Goal: Task Accomplishment & Management: Manage account settings

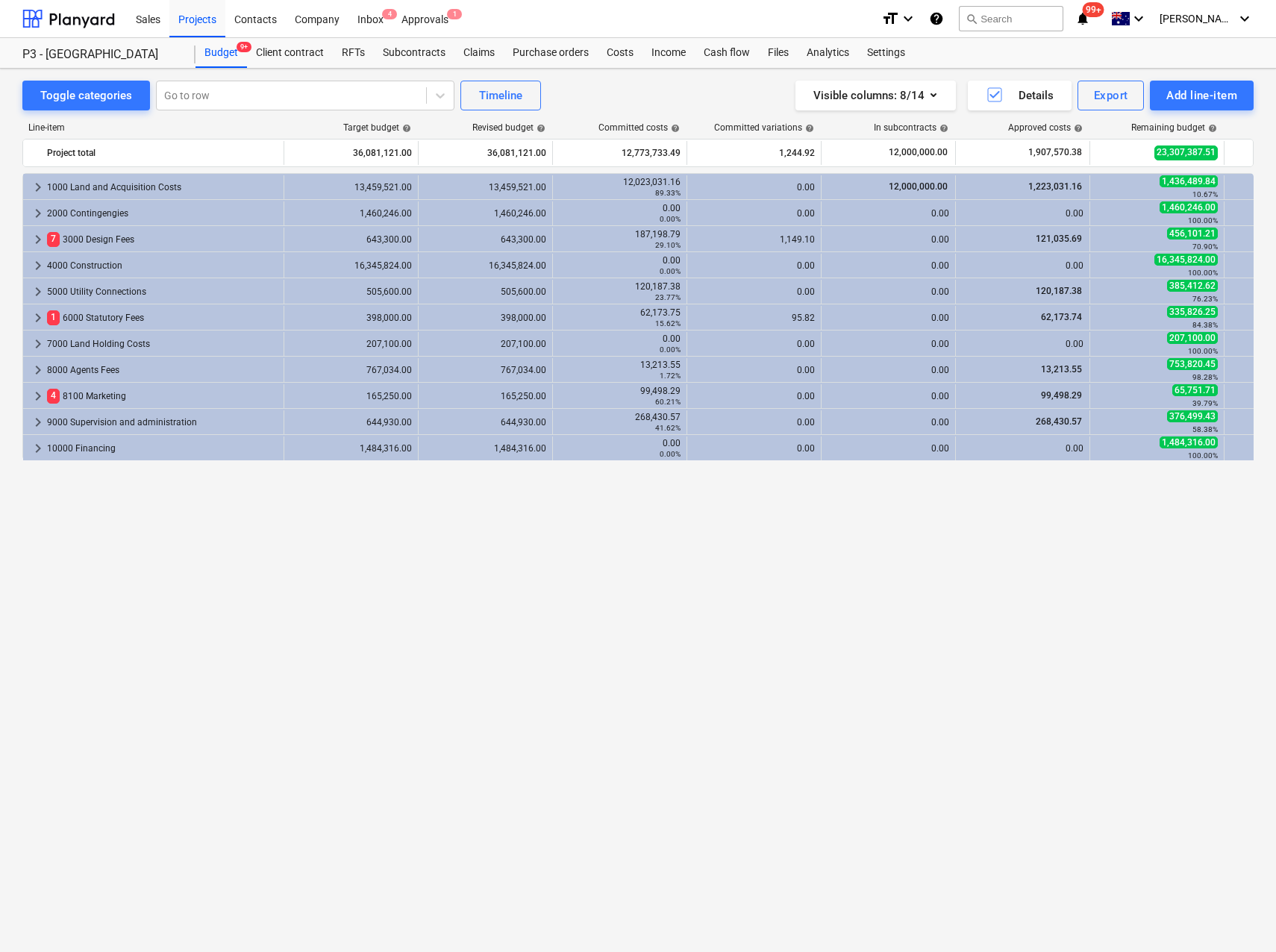
click at [204, 613] on div "keyboard_arrow_right 1000 Land and Acquisition Costs 13,459,521.00 13,459,521.0…" at bounding box center [638, 532] width 1232 height 717
click at [181, 20] on div "Projects" at bounding box center [197, 18] width 56 height 38
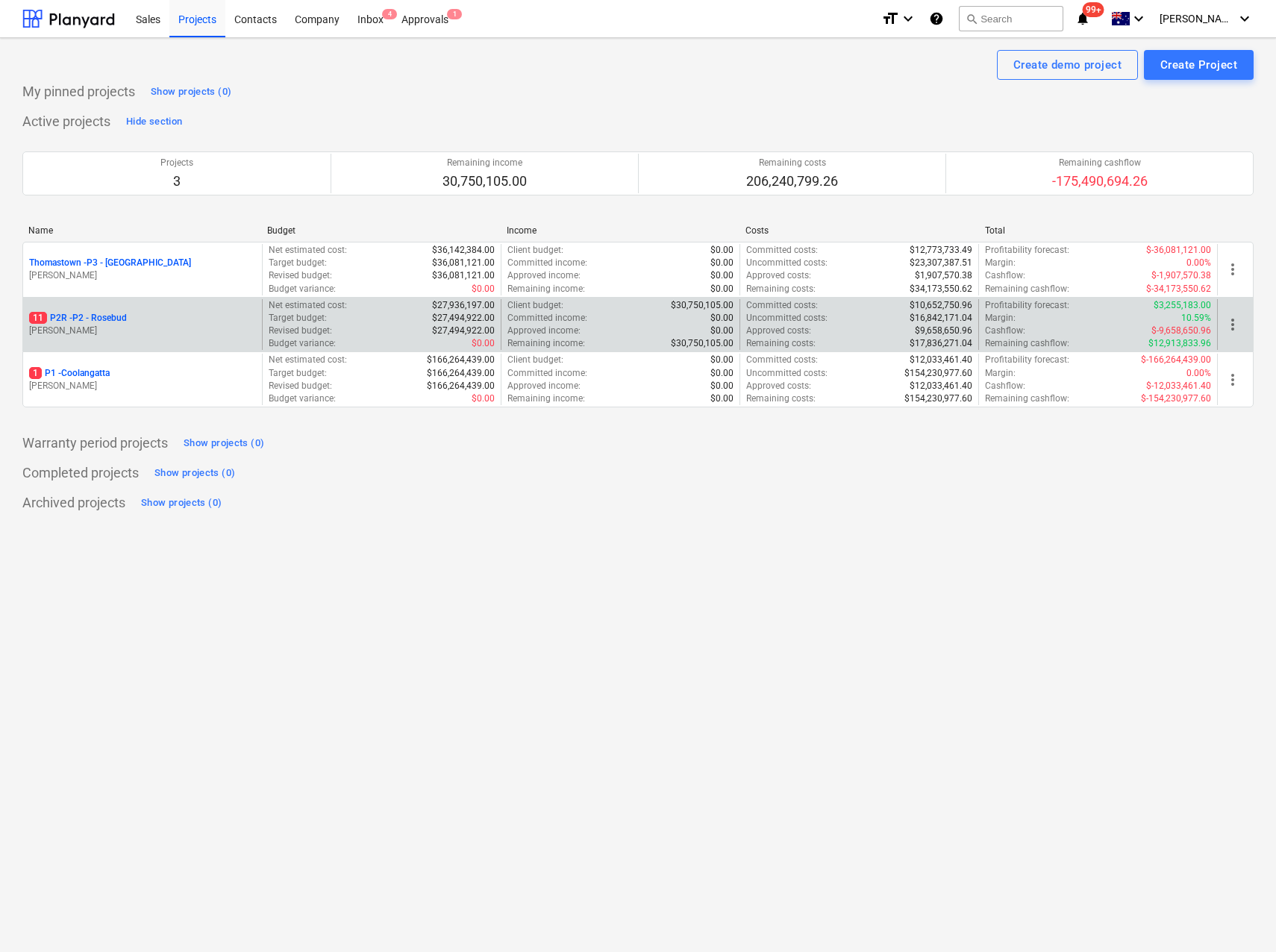
click at [101, 323] on p "11 P2R - P2 - Rosebud" at bounding box center [78, 318] width 98 height 13
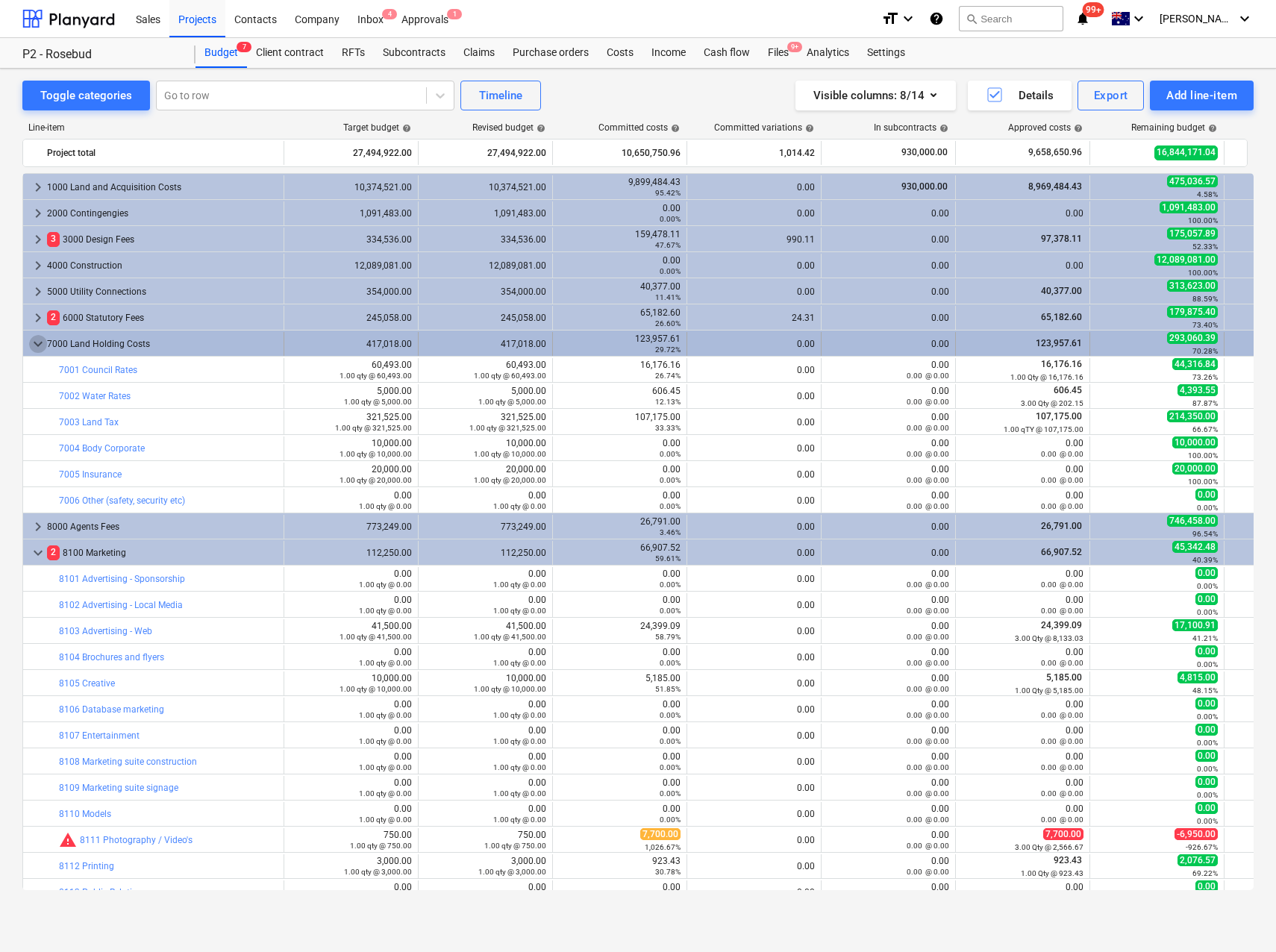
click at [36, 340] on span "keyboard_arrow_down" at bounding box center [38, 344] width 18 height 18
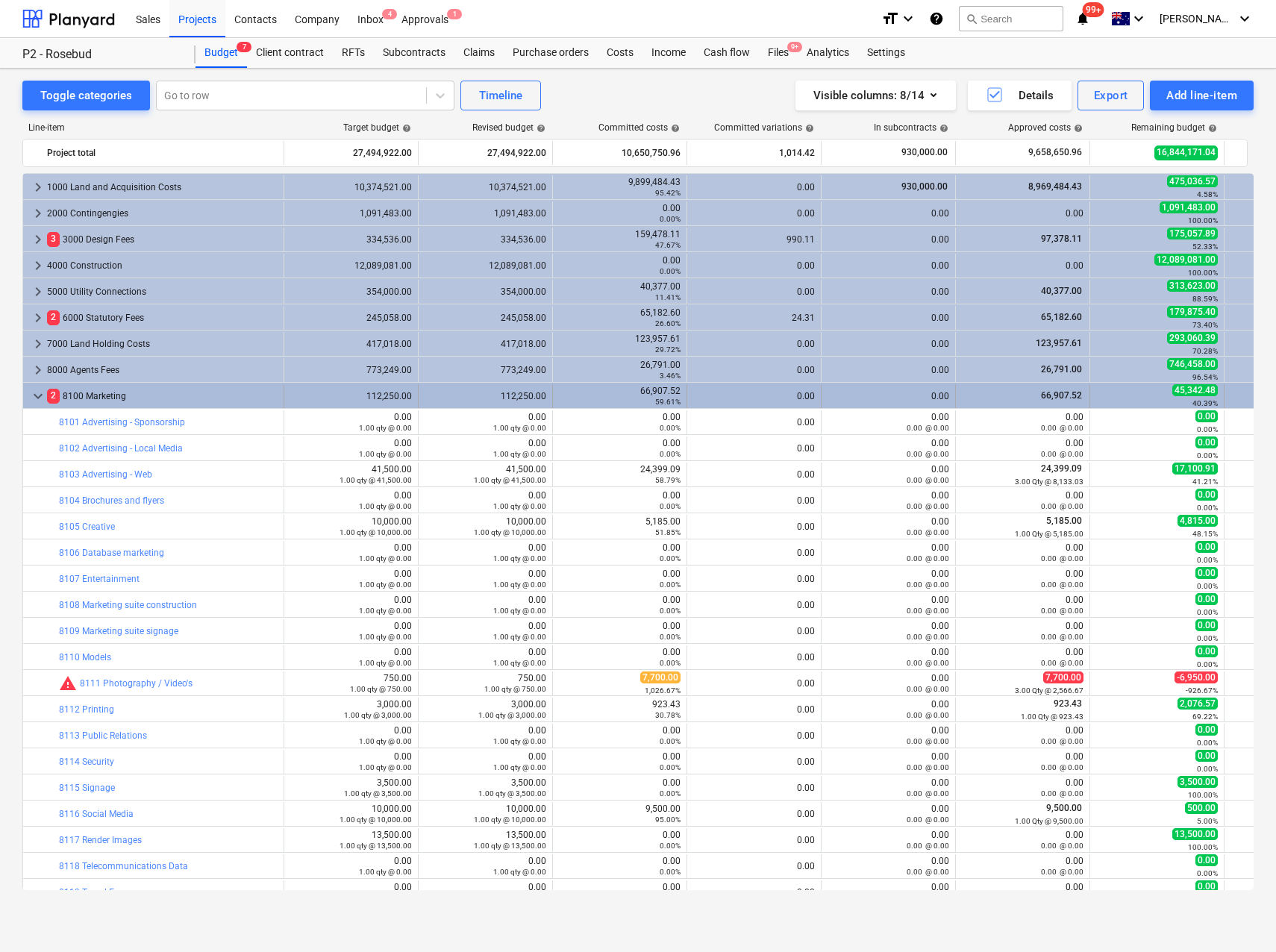
click at [36, 397] on span "keyboard_arrow_down" at bounding box center [38, 396] width 18 height 18
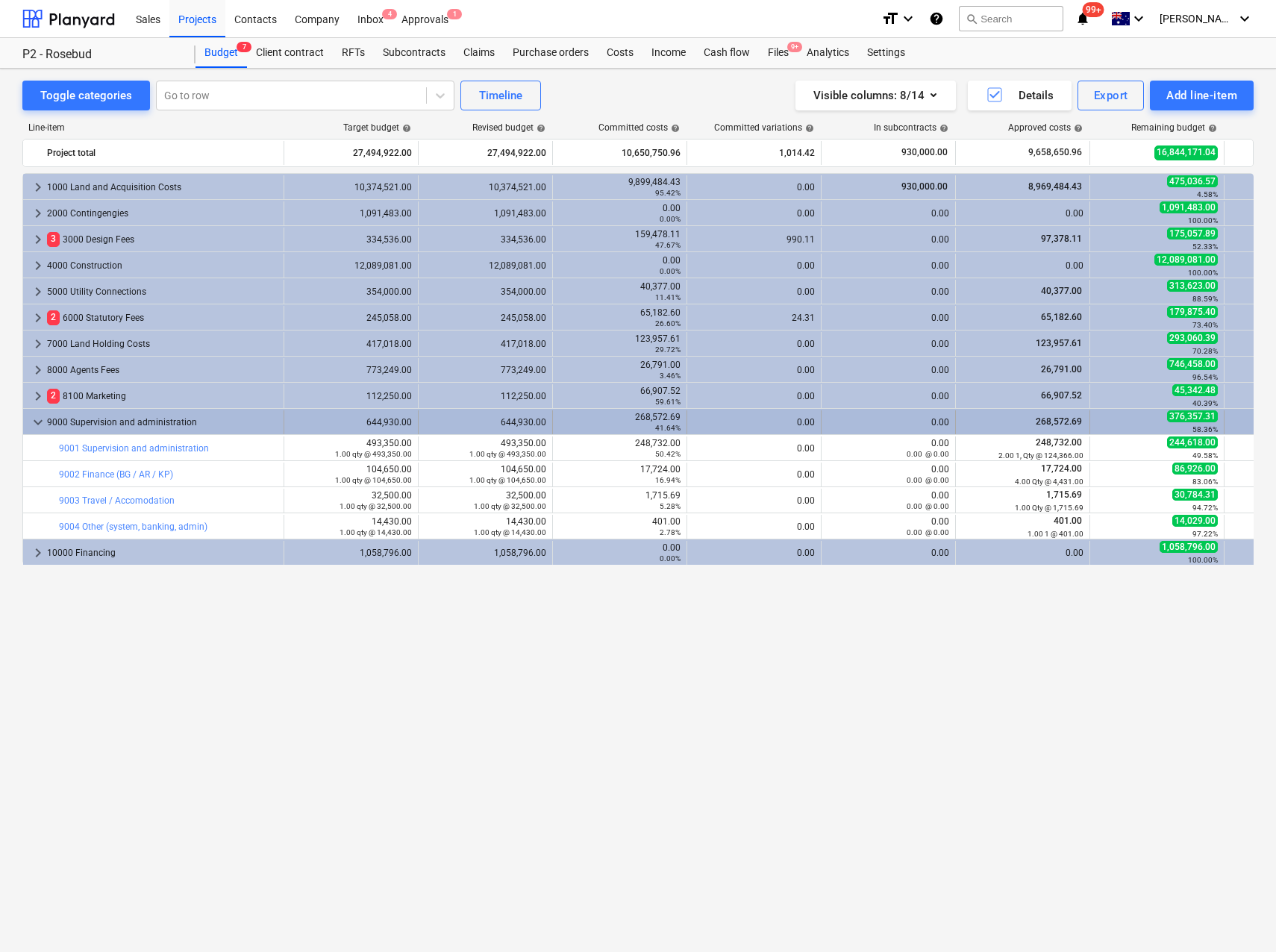
click at [36, 419] on span "keyboard_arrow_down" at bounding box center [38, 422] width 18 height 18
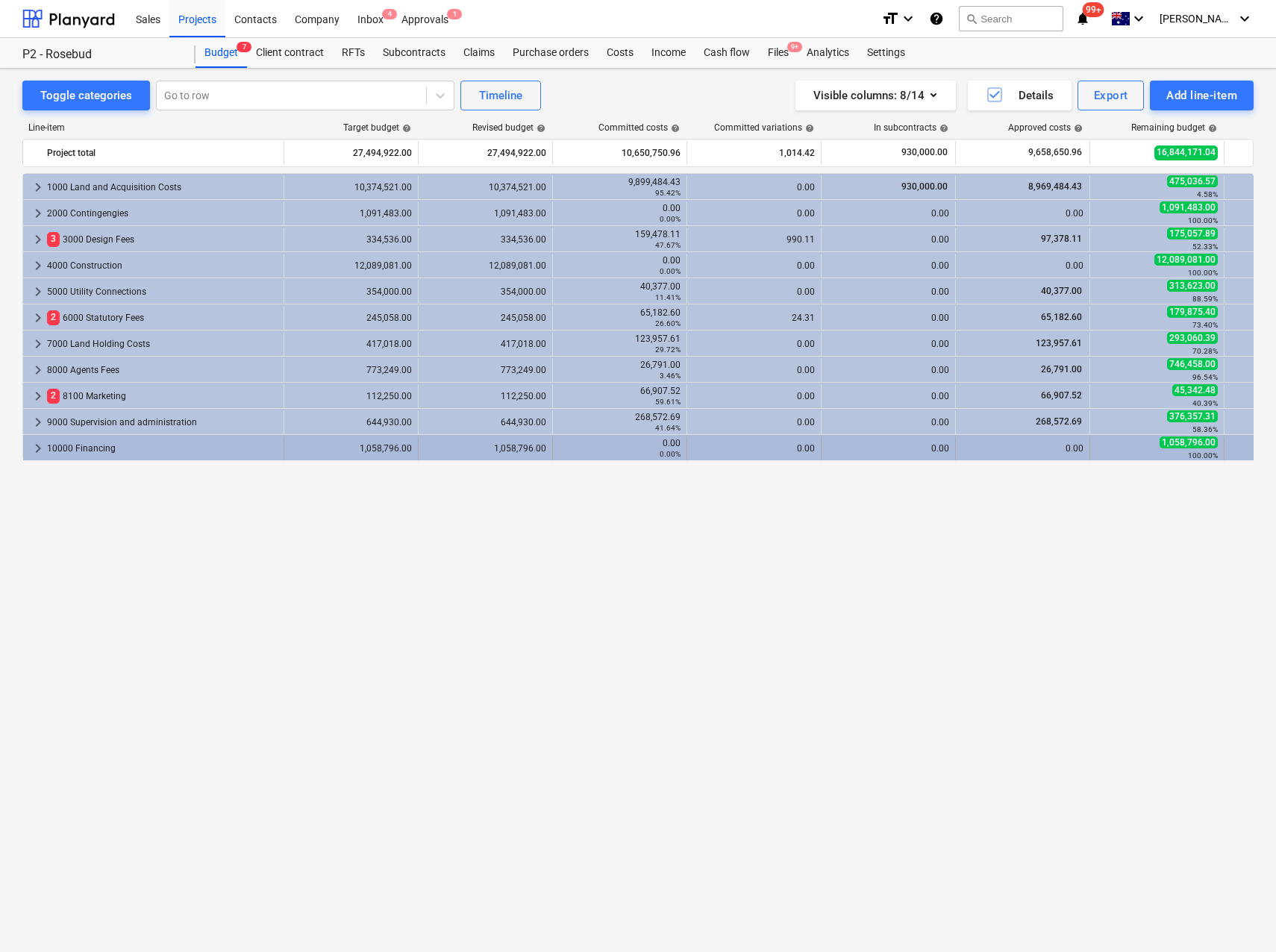
click at [31, 451] on span "keyboard_arrow_right" at bounding box center [38, 448] width 18 height 18
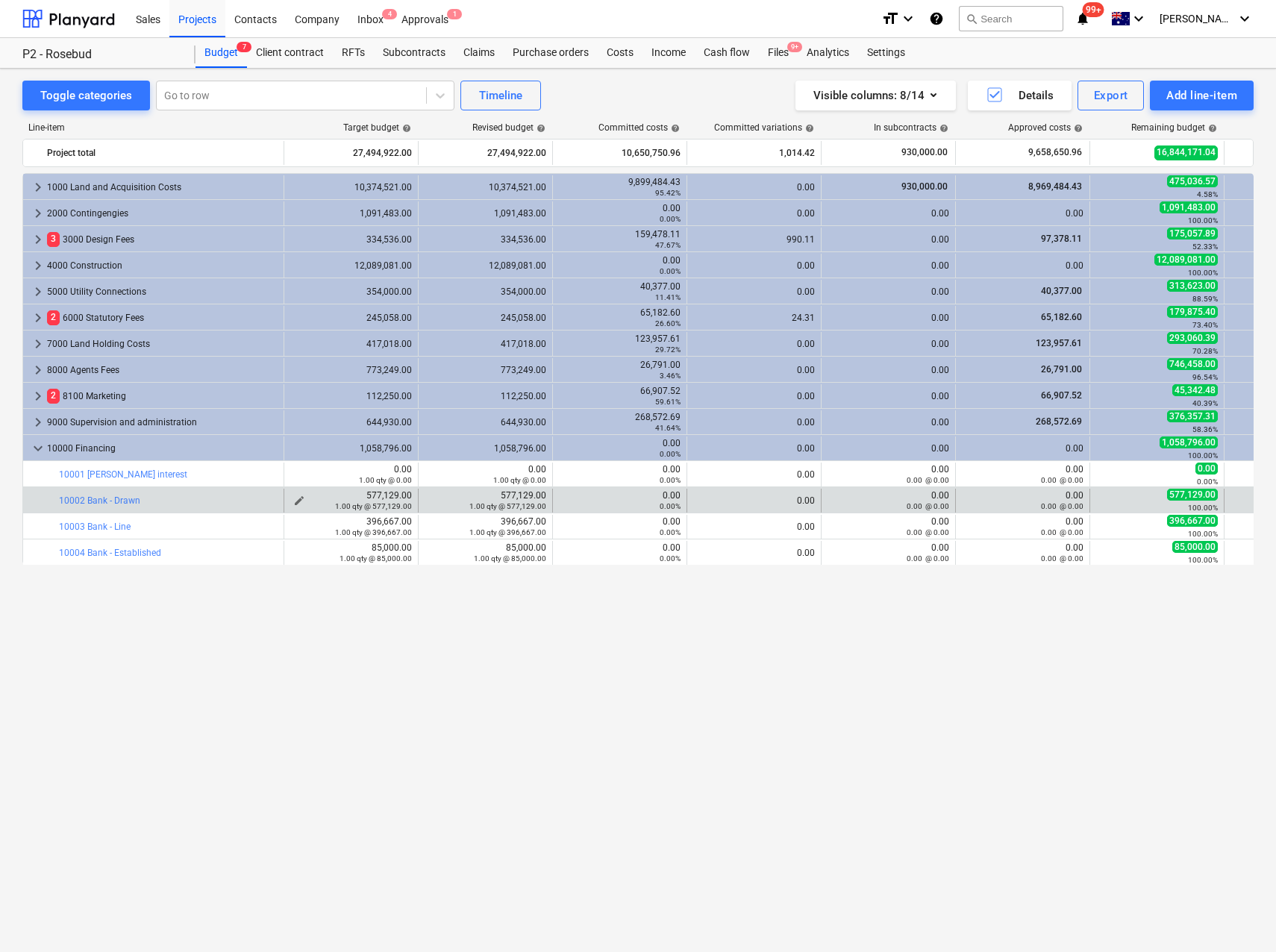
click at [291, 500] on div "1.00 qty @ 577,129.00" at bounding box center [351, 506] width 122 height 10
click at [299, 500] on div "1.00 qty @ 577,129.00" at bounding box center [351, 506] width 122 height 10
click at [298, 499] on span "edit" at bounding box center [300, 501] width 12 height 12
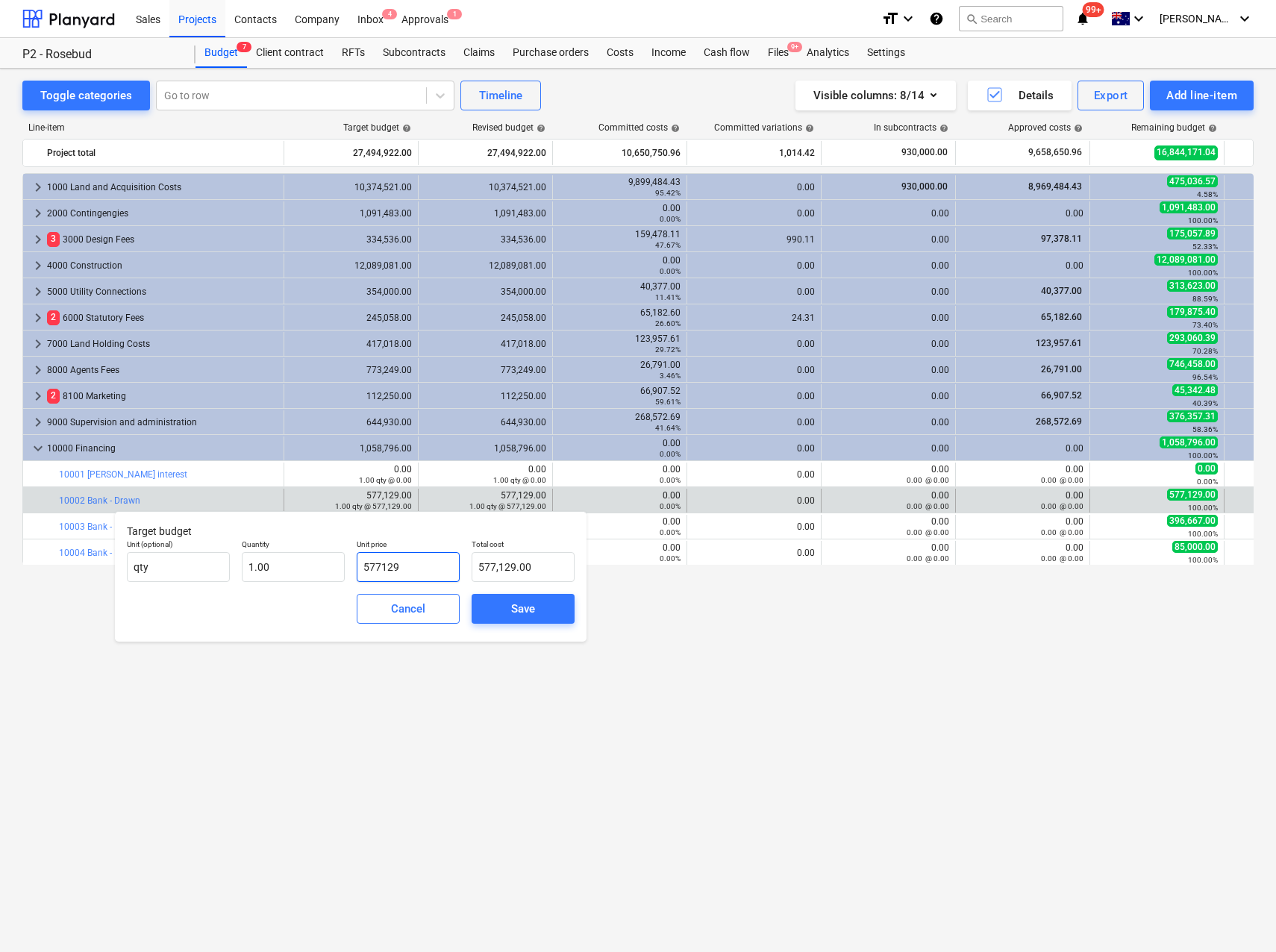
drag, startPoint x: 426, startPoint y: 565, endPoint x: 316, endPoint y: 546, distance: 111.6
click at [316, 546] on div "Unit (optional) qty Quantity 1.00 Unit price 577129 Total cost 577,129.00" at bounding box center [350, 560] width 459 height 55
type input "5"
type input "5.00"
type input "57"
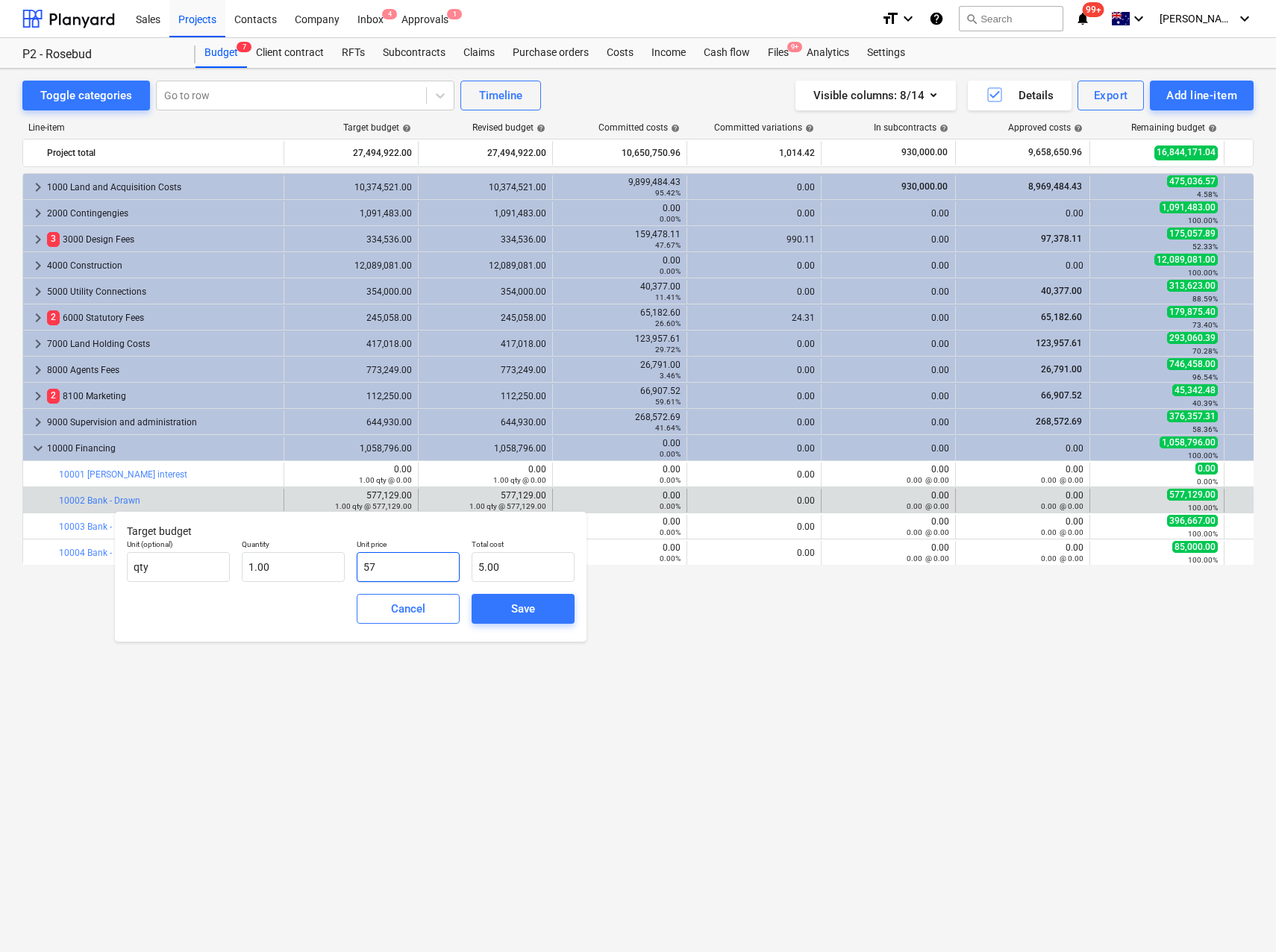
type input "57.00"
type input "570"
type input "570.00"
type input "5700"
type input "5,700.00"
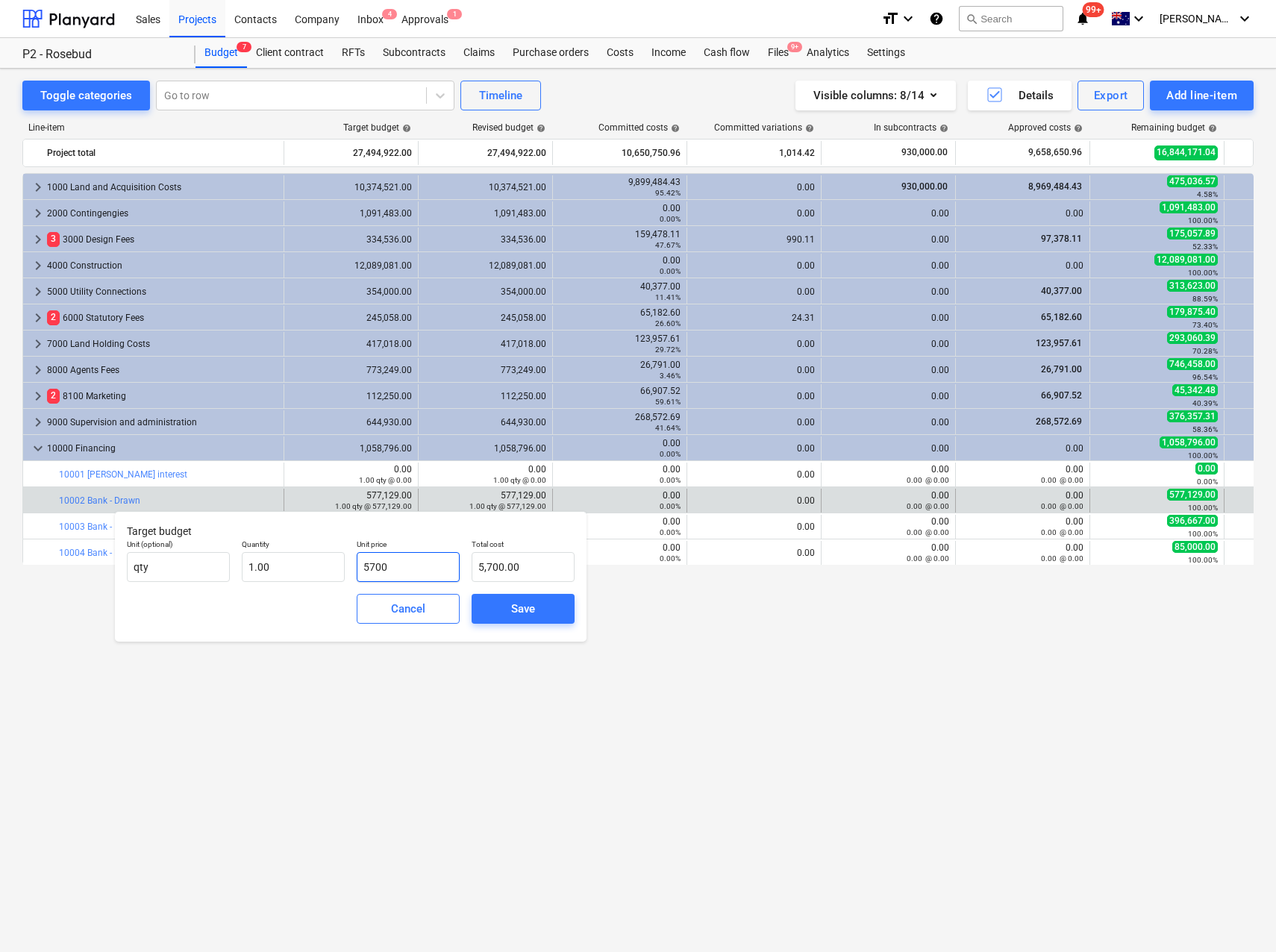
type input "57007"
type input "57,007.00"
type input "570073"
type input "570,073.00"
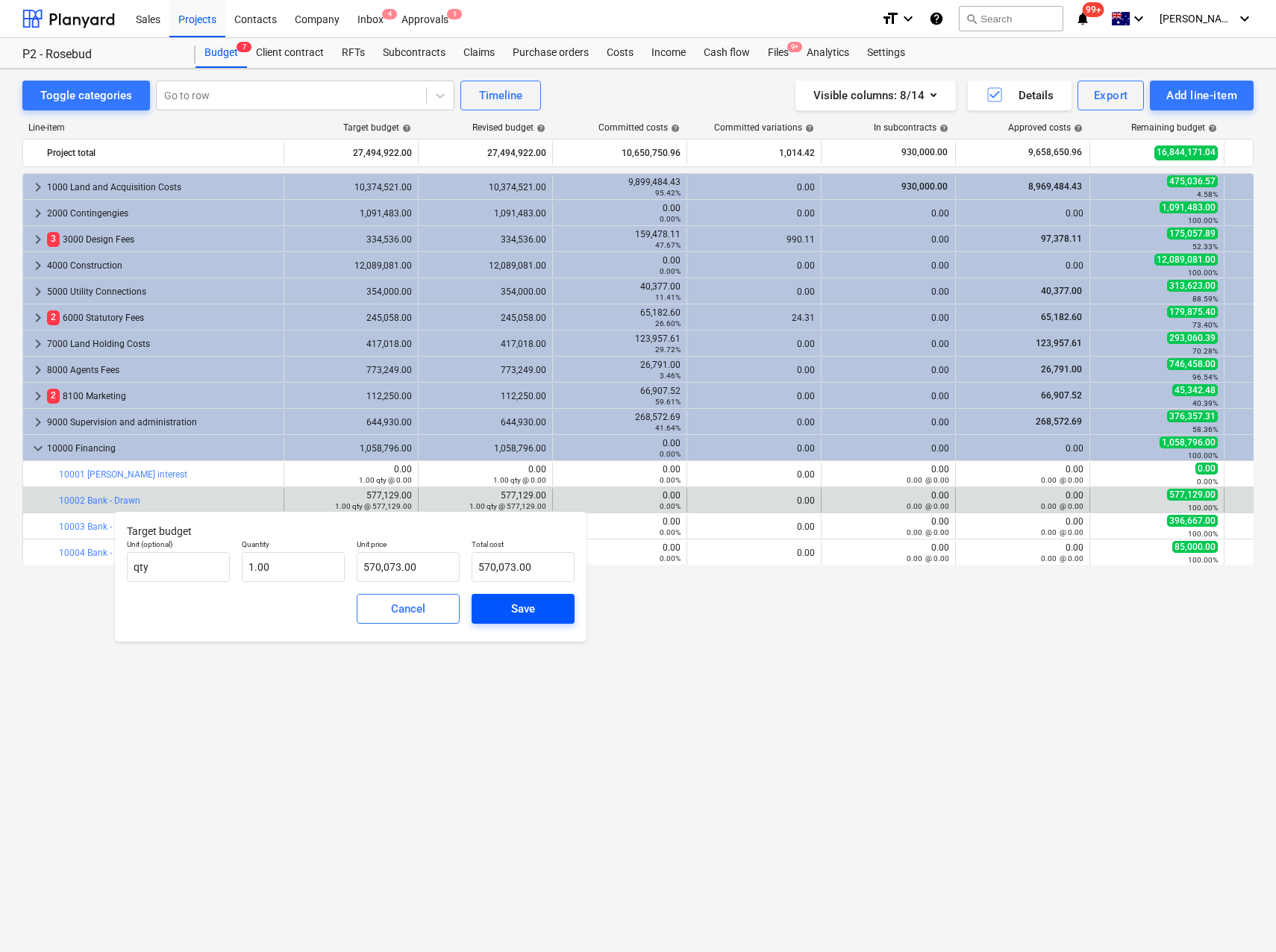
click at [509, 606] on span "Save" at bounding box center [523, 609] width 67 height 19
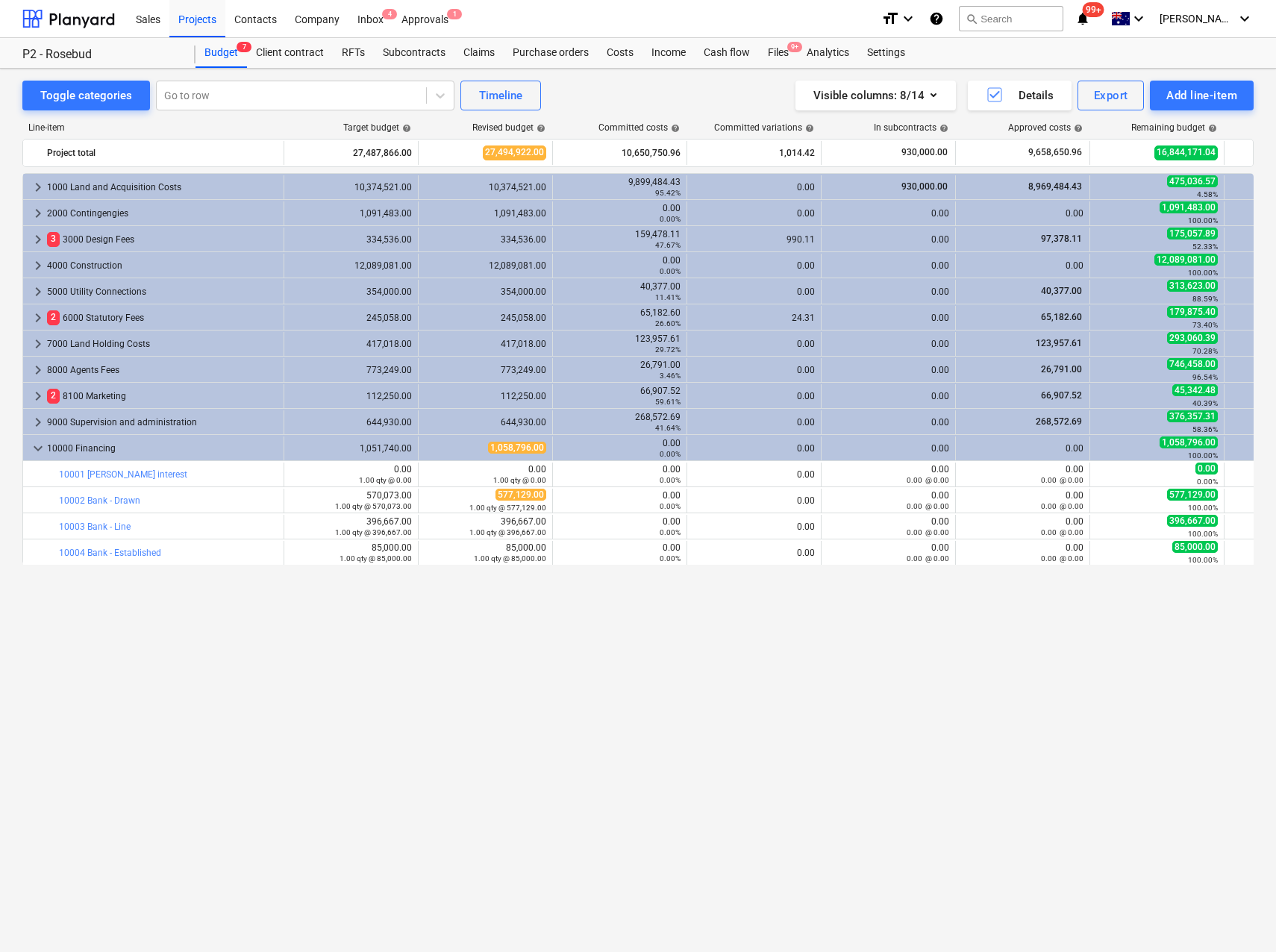
type input "1.00"
type input "570,073.00"
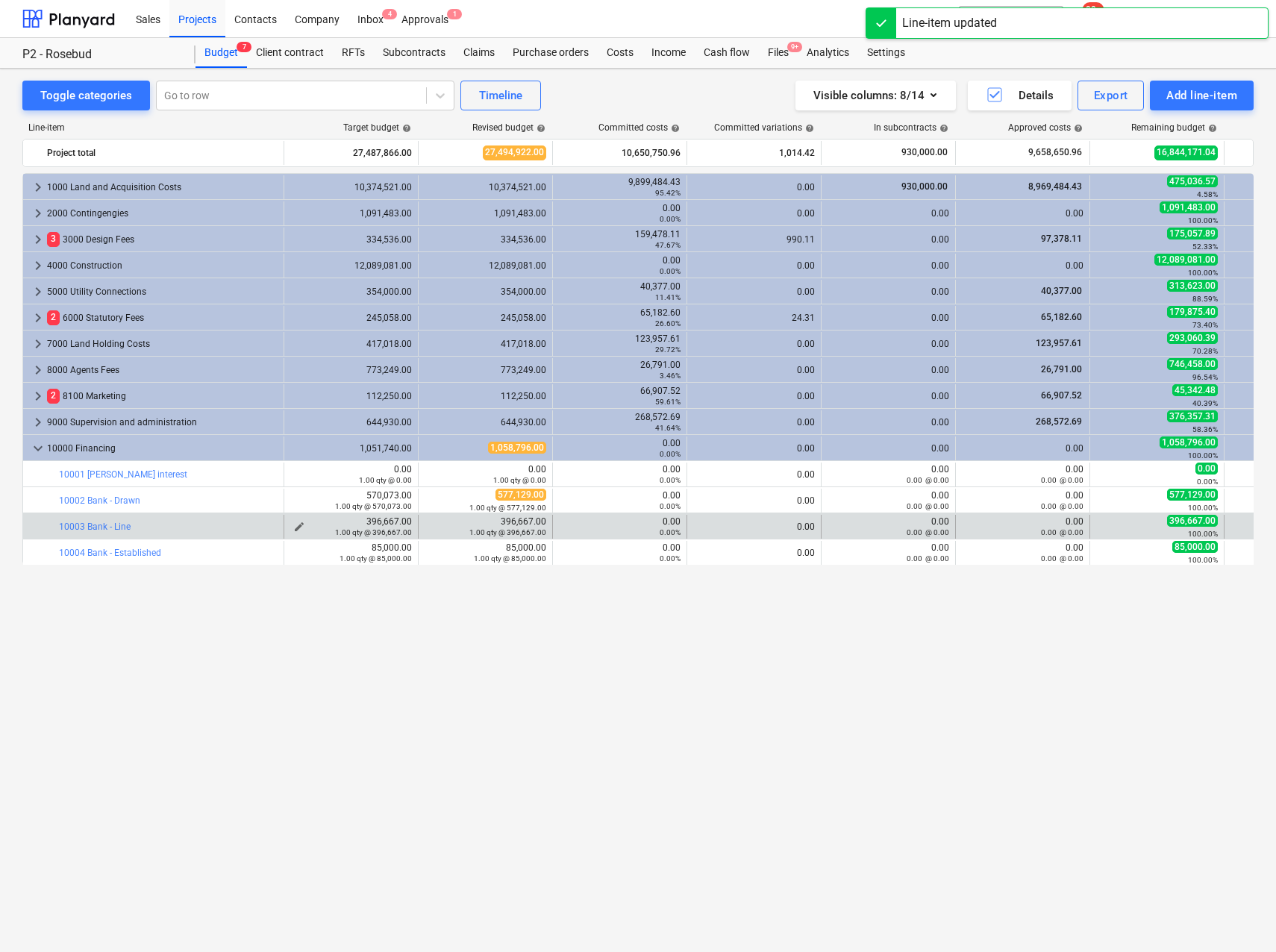
click at [300, 525] on span "edit" at bounding box center [300, 527] width 12 height 12
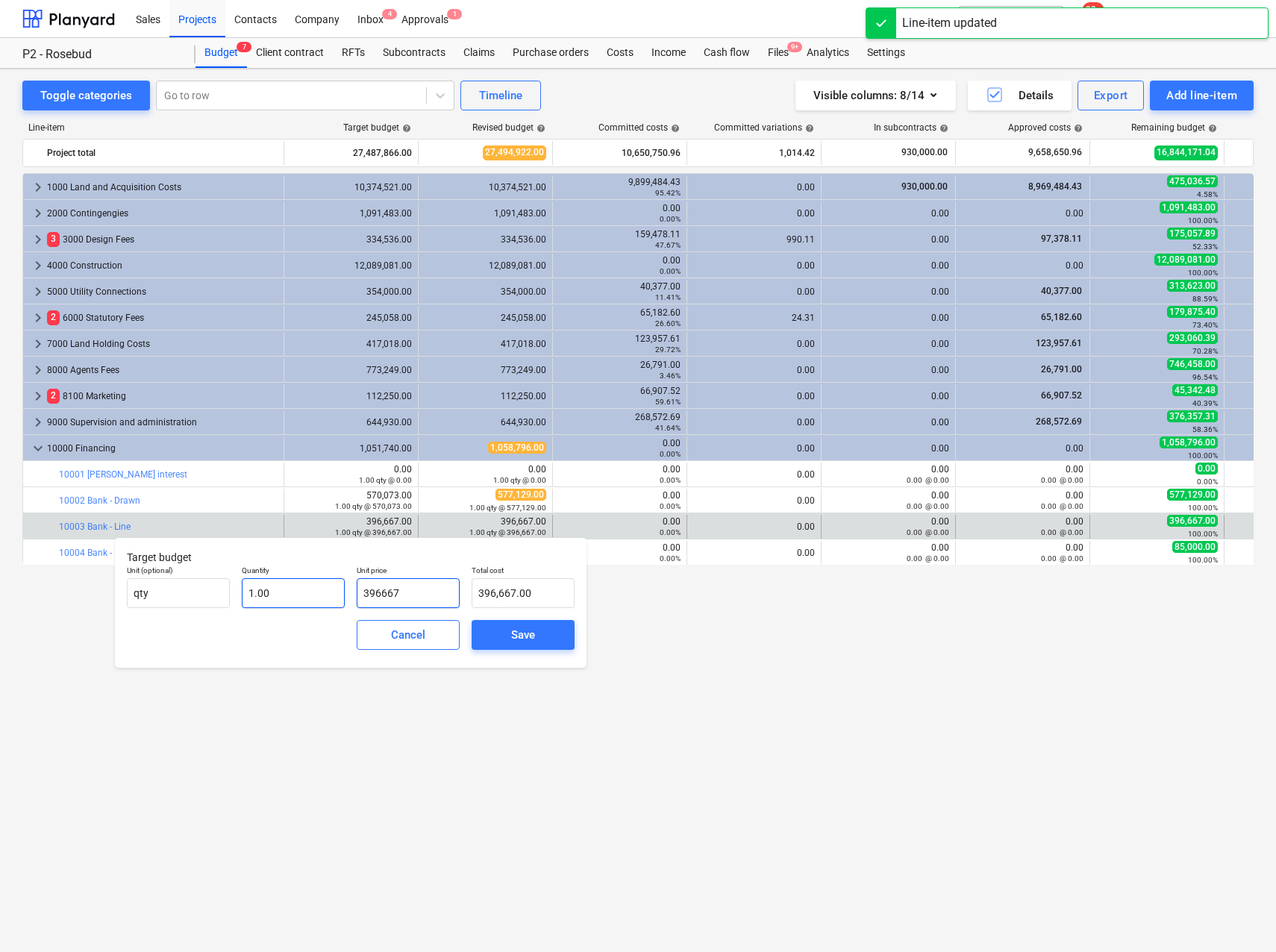
drag, startPoint x: 426, startPoint y: 593, endPoint x: 331, endPoint y: 579, distance: 96.0
click at [331, 579] on div "Unit (optional) qty Quantity 1.00 Unit price 396667 Total cost 396,667.00" at bounding box center [350, 586] width 459 height 55
type input "3"
type input "3.00"
type input "39"
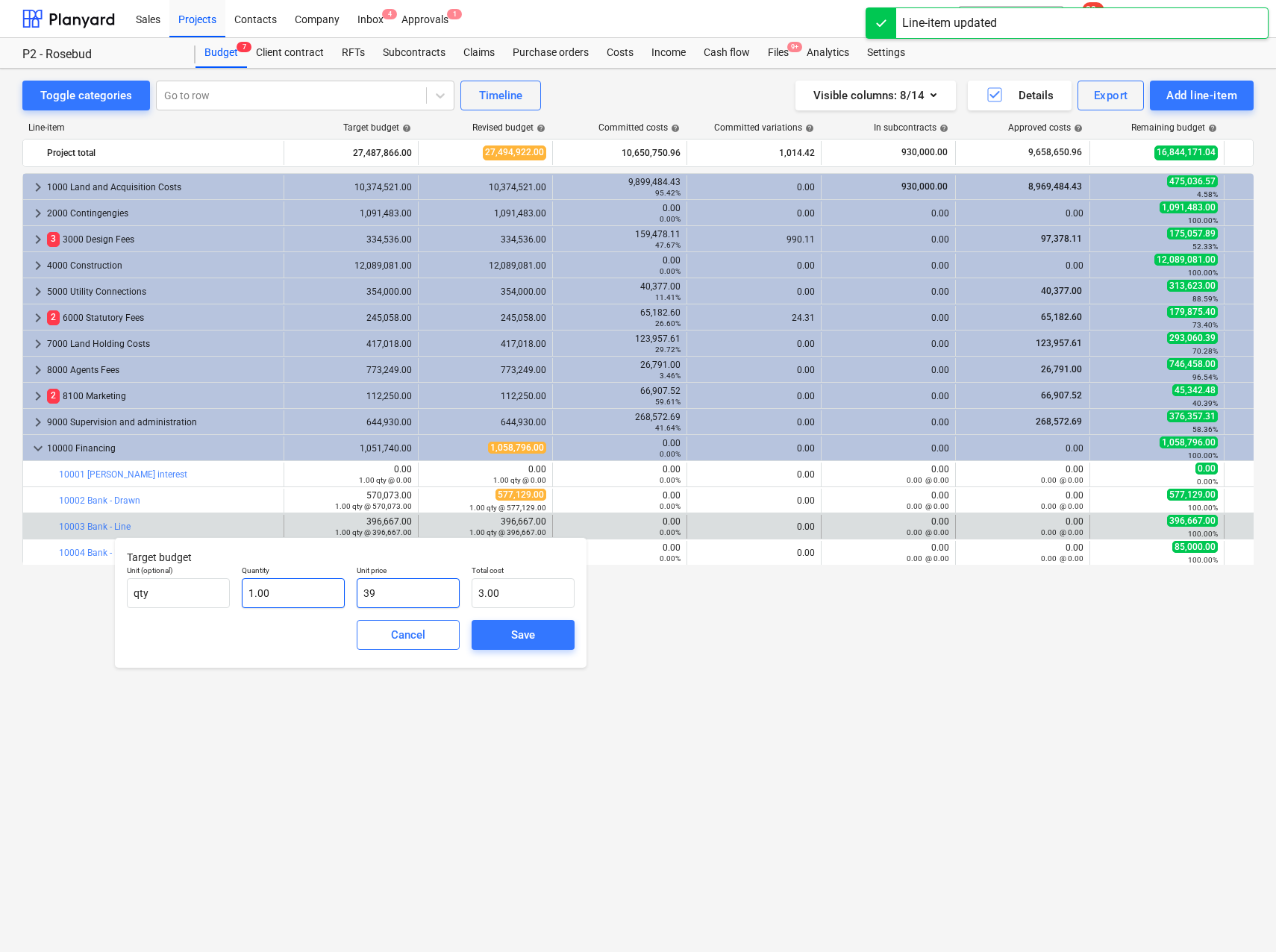
type input "39.00"
type input "396"
type input "396.00"
type input "3966"
type input "3,966.00"
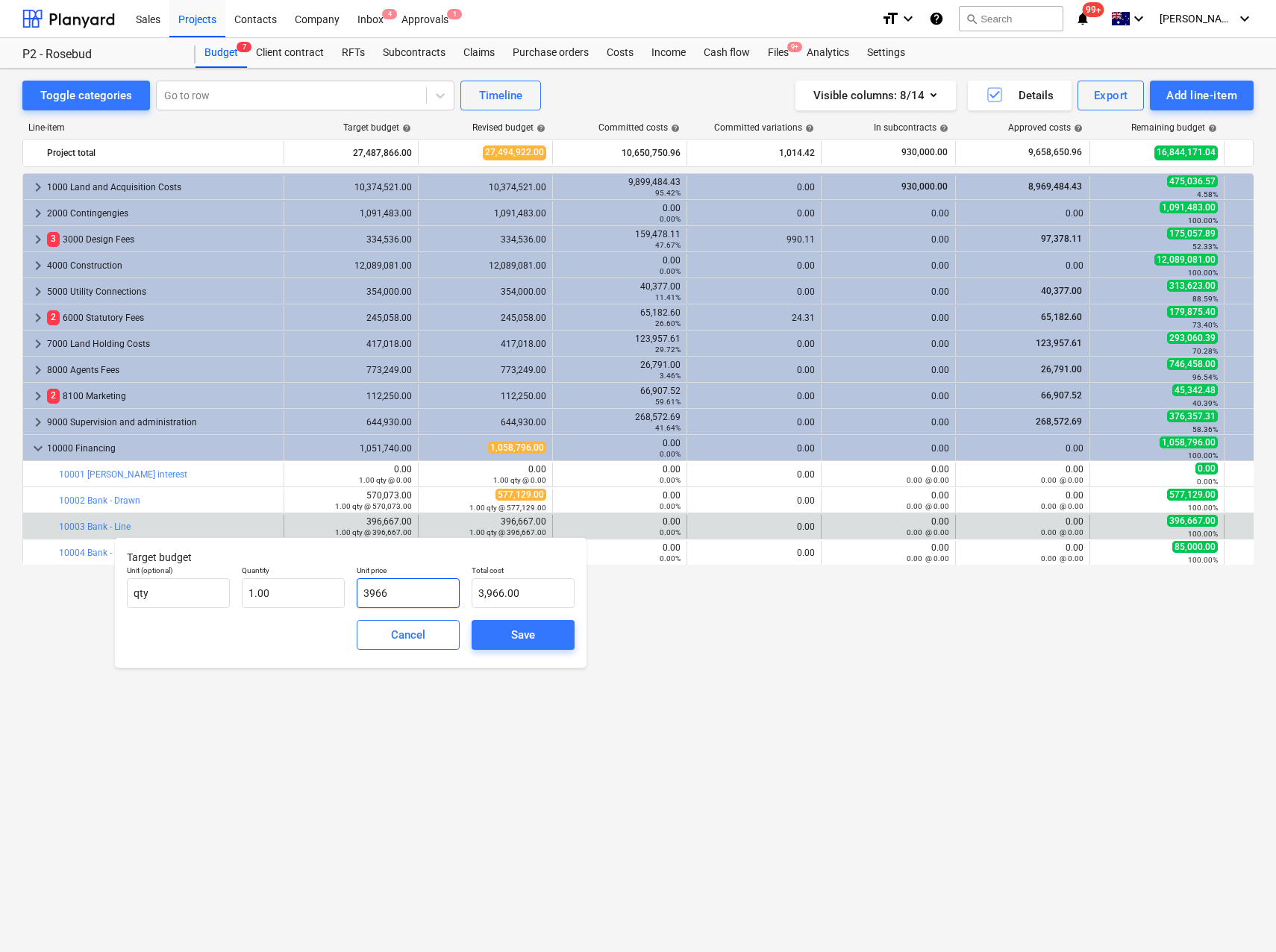
type input "39666"
type input "39,666.00"
type input "396667"
type input "396,667.00"
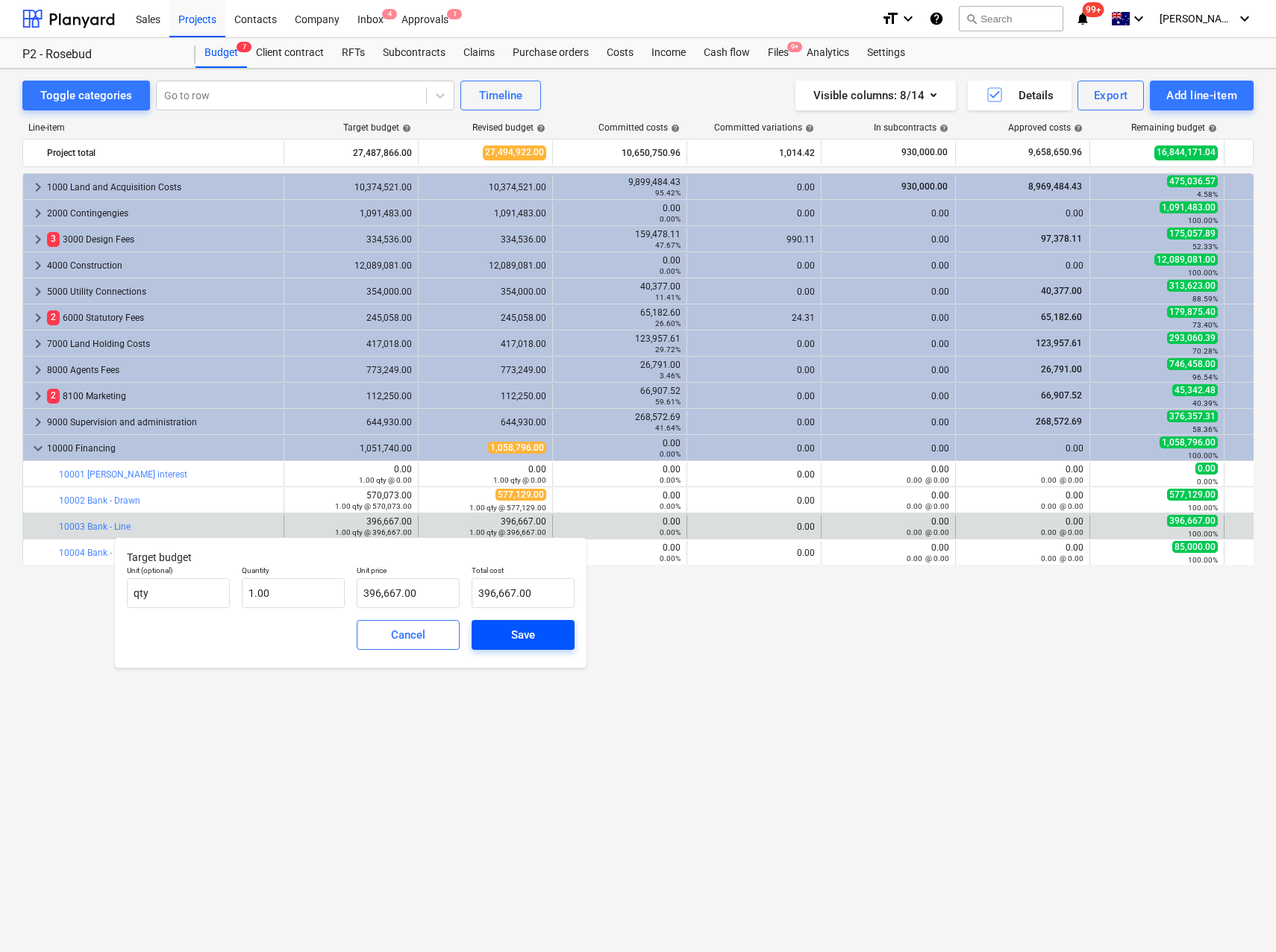
click at [512, 632] on div "Save" at bounding box center [523, 635] width 23 height 19
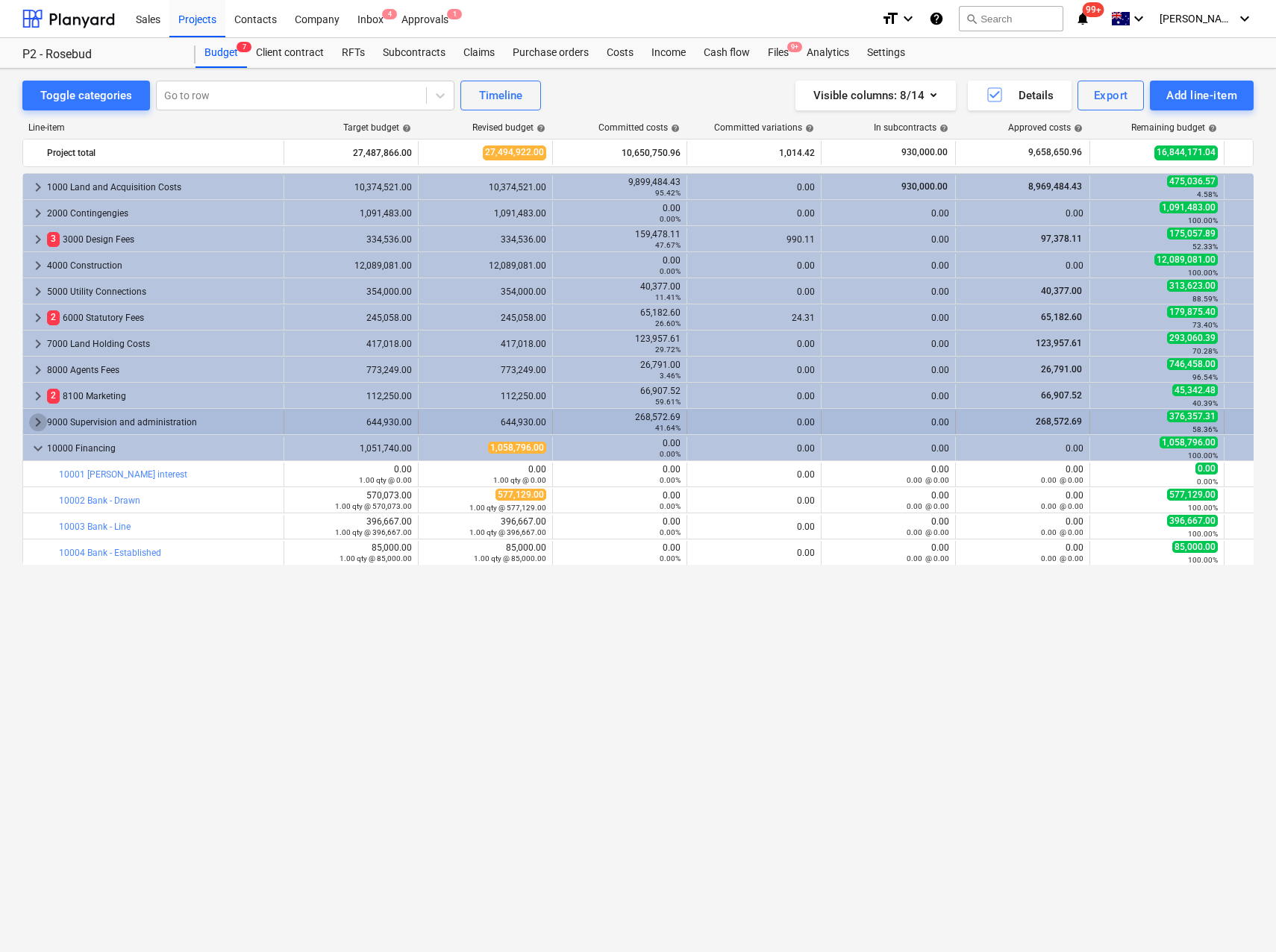
click at [35, 421] on span "keyboard_arrow_right" at bounding box center [38, 422] width 18 height 18
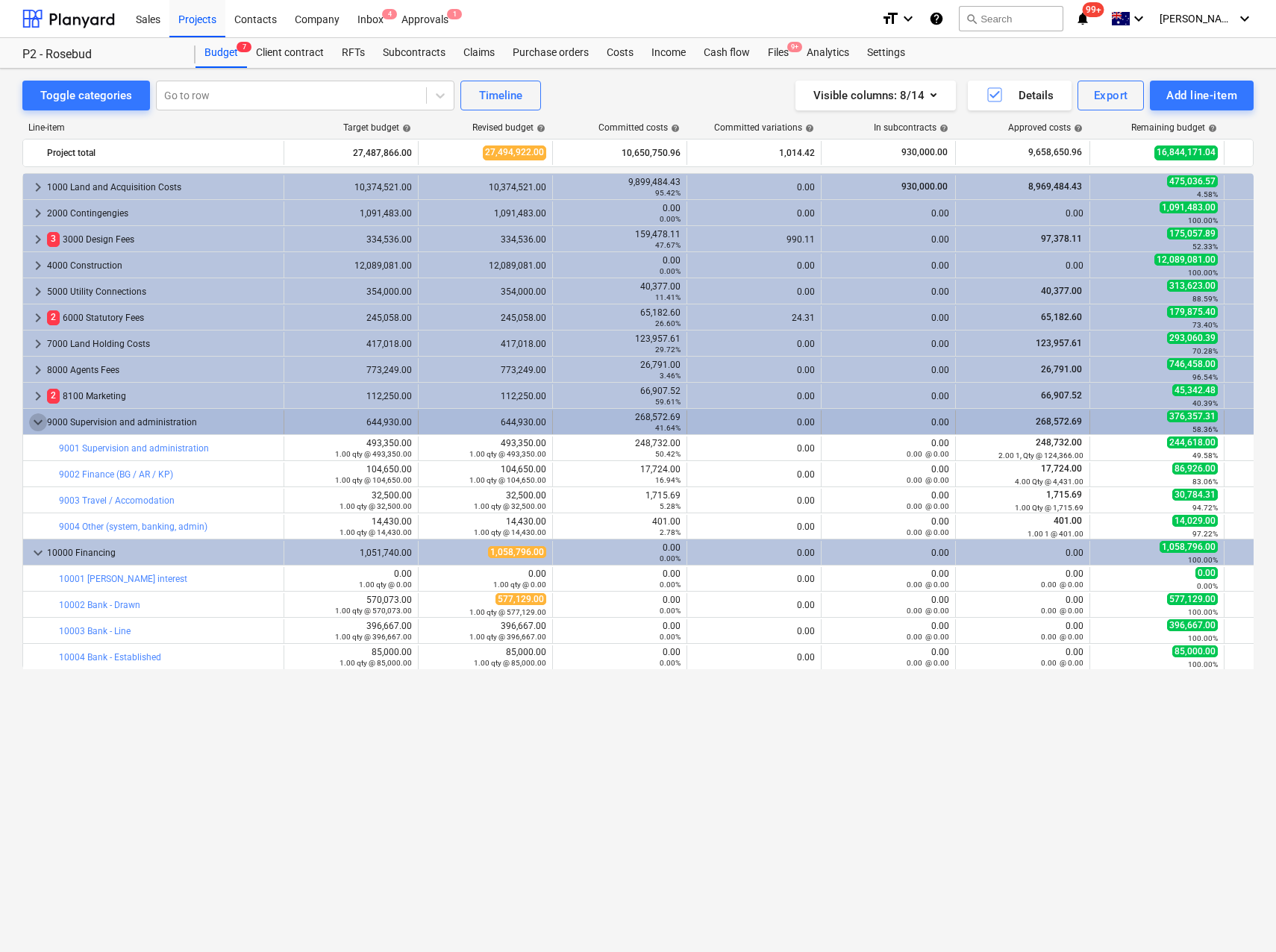
click at [30, 421] on span "keyboard_arrow_down" at bounding box center [38, 422] width 18 height 18
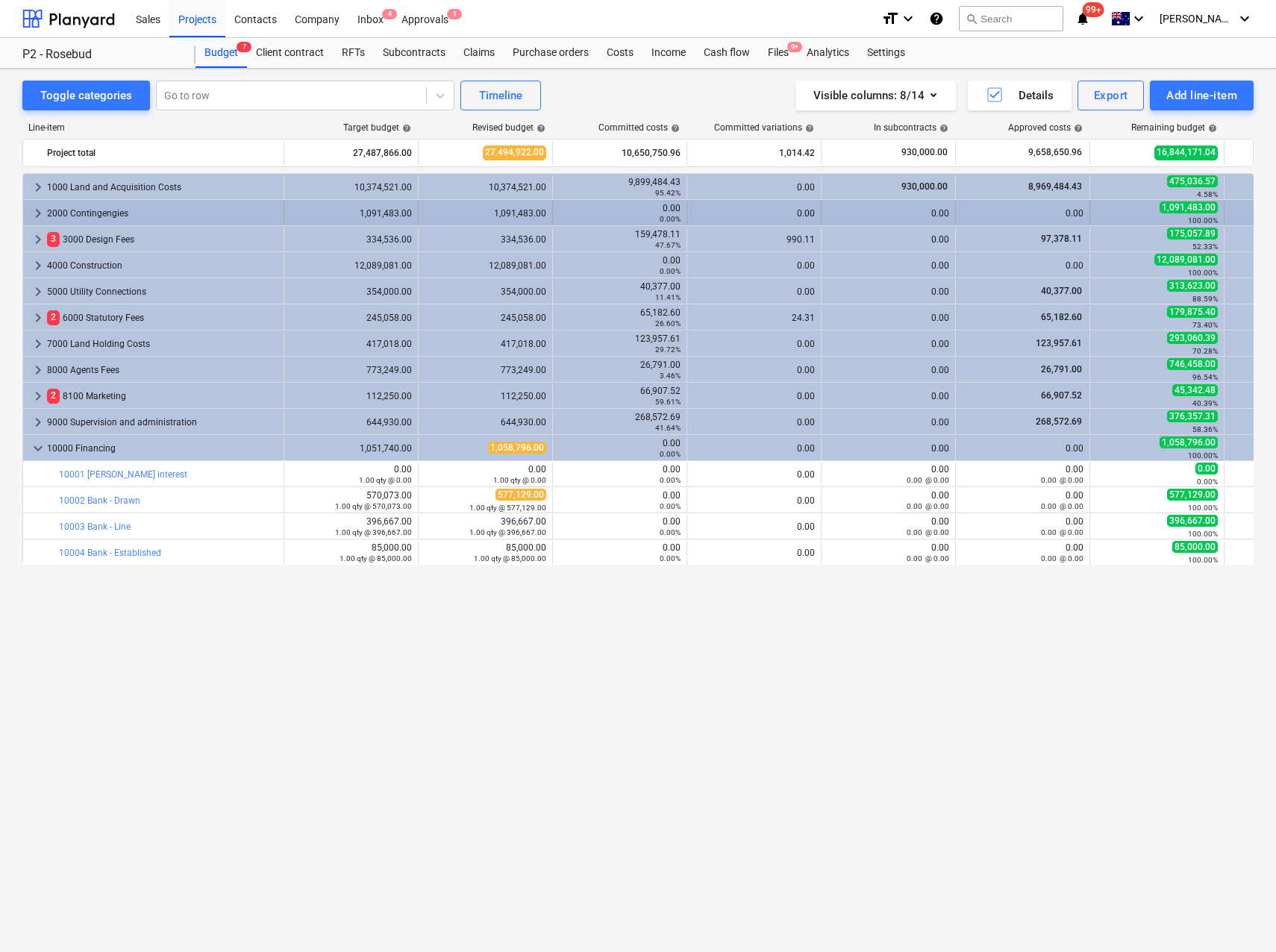
click at [39, 212] on span "keyboard_arrow_right" at bounding box center [38, 213] width 18 height 18
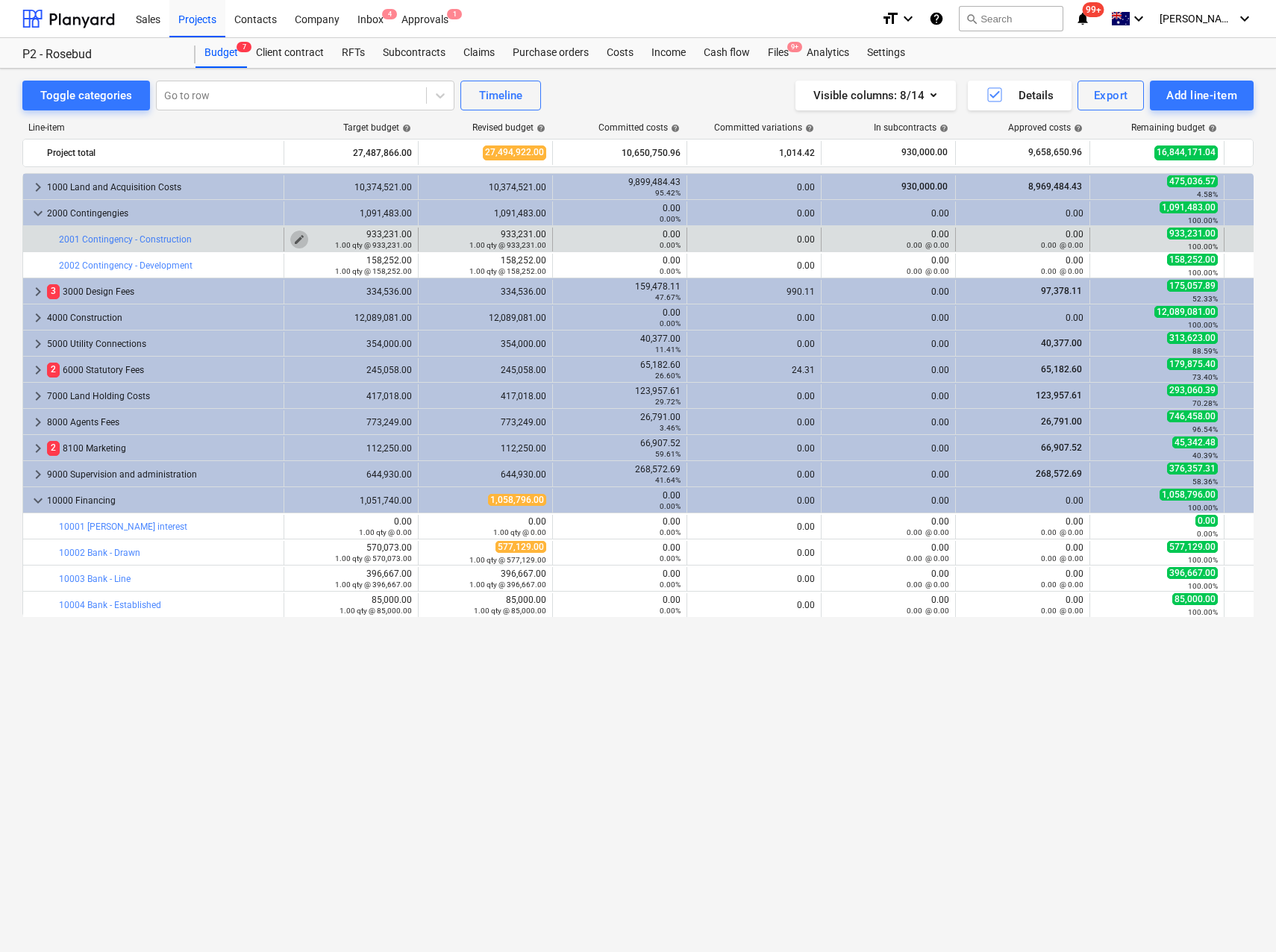
click at [301, 239] on span "edit" at bounding box center [300, 240] width 12 height 12
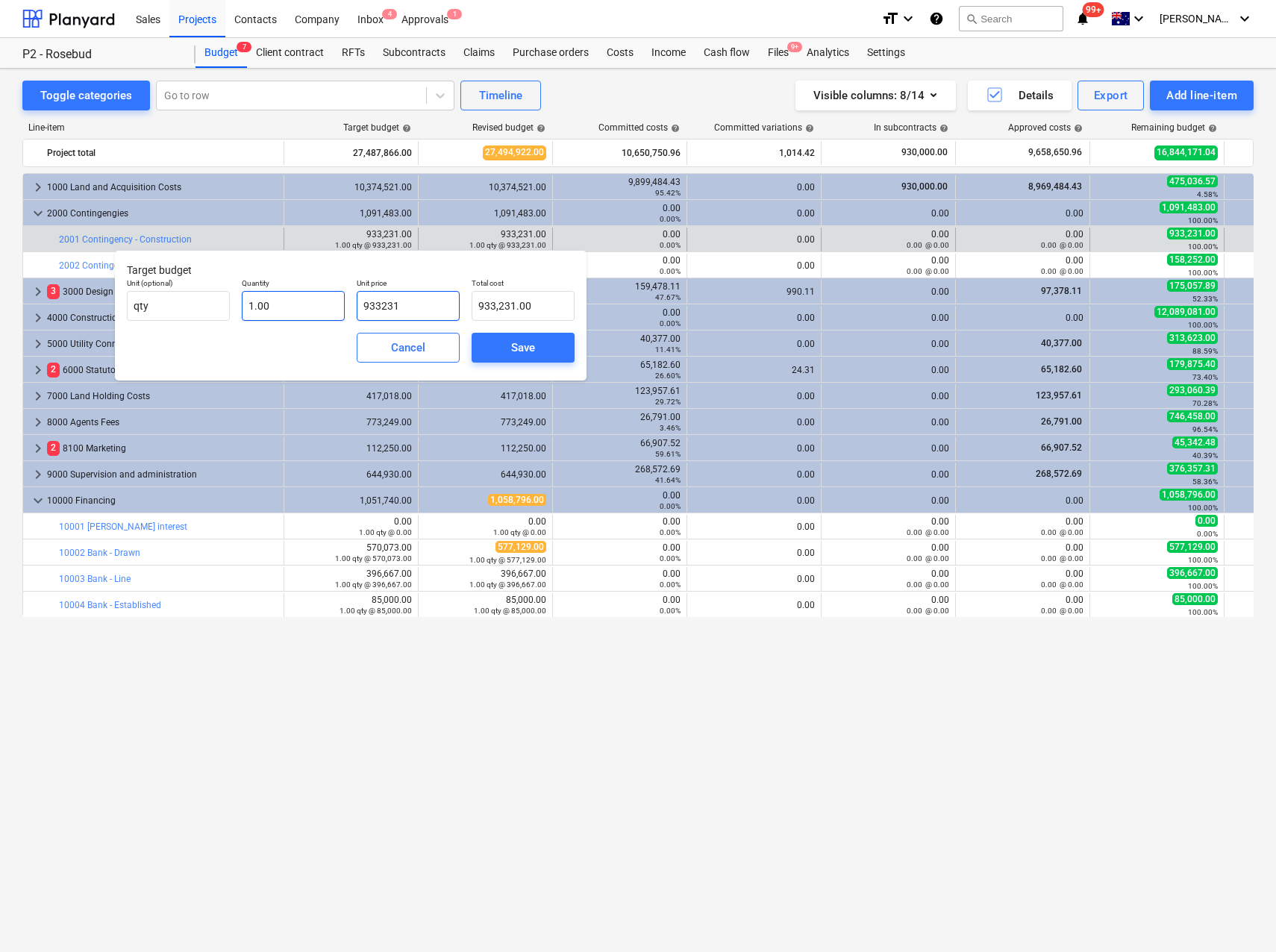
drag, startPoint x: 417, startPoint y: 305, endPoint x: 307, endPoint y: 295, distance: 110.5
click at [307, 295] on div "Unit (optional) qty Quantity 1.00 Unit price 933231 Total cost 933,231.00" at bounding box center [350, 300] width 459 height 55
type input "933,231.00"
click at [512, 347] on div "Save" at bounding box center [523, 347] width 23 height 19
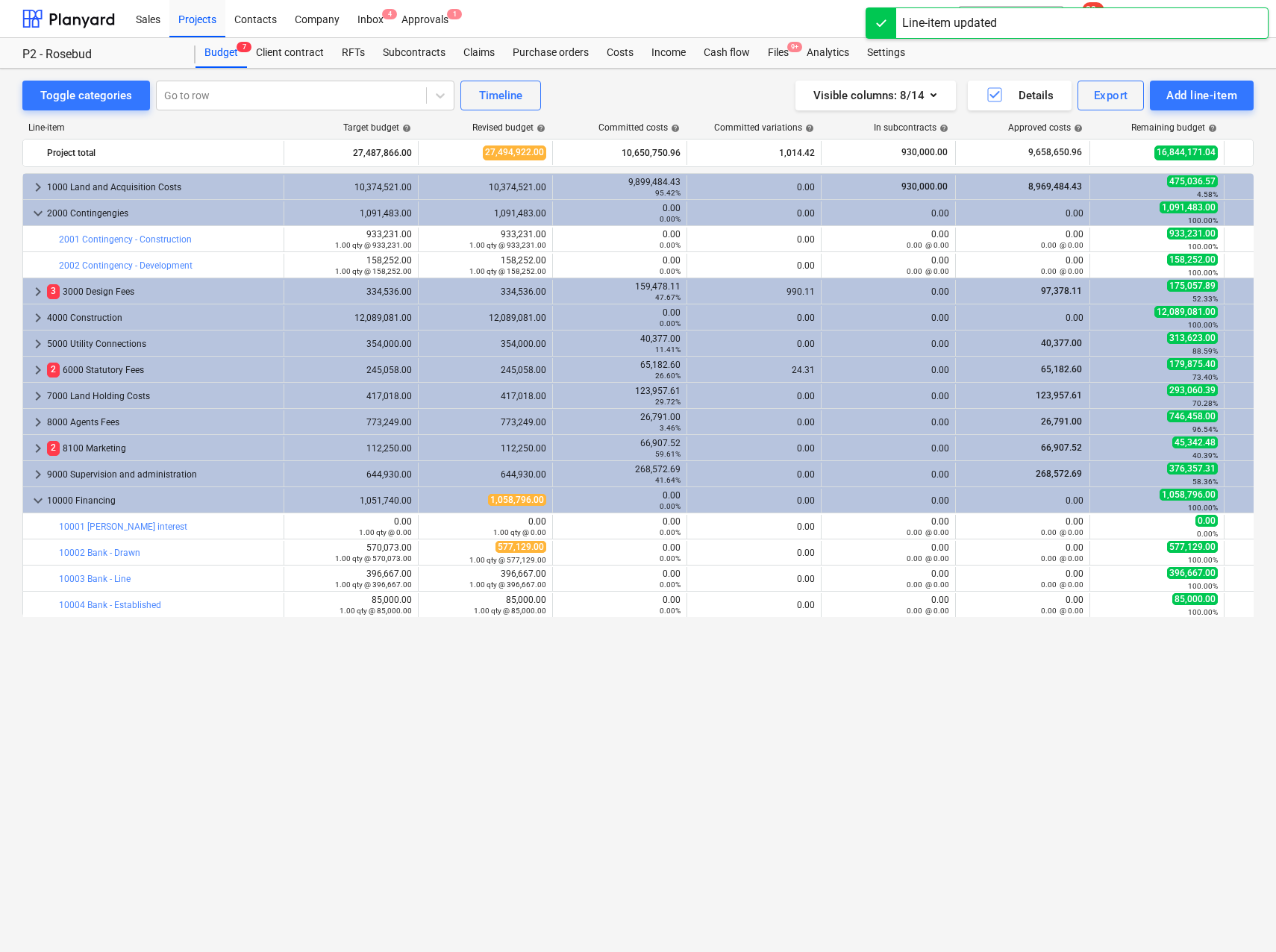
click at [300, 261] on span "edit" at bounding box center [300, 266] width 12 height 12
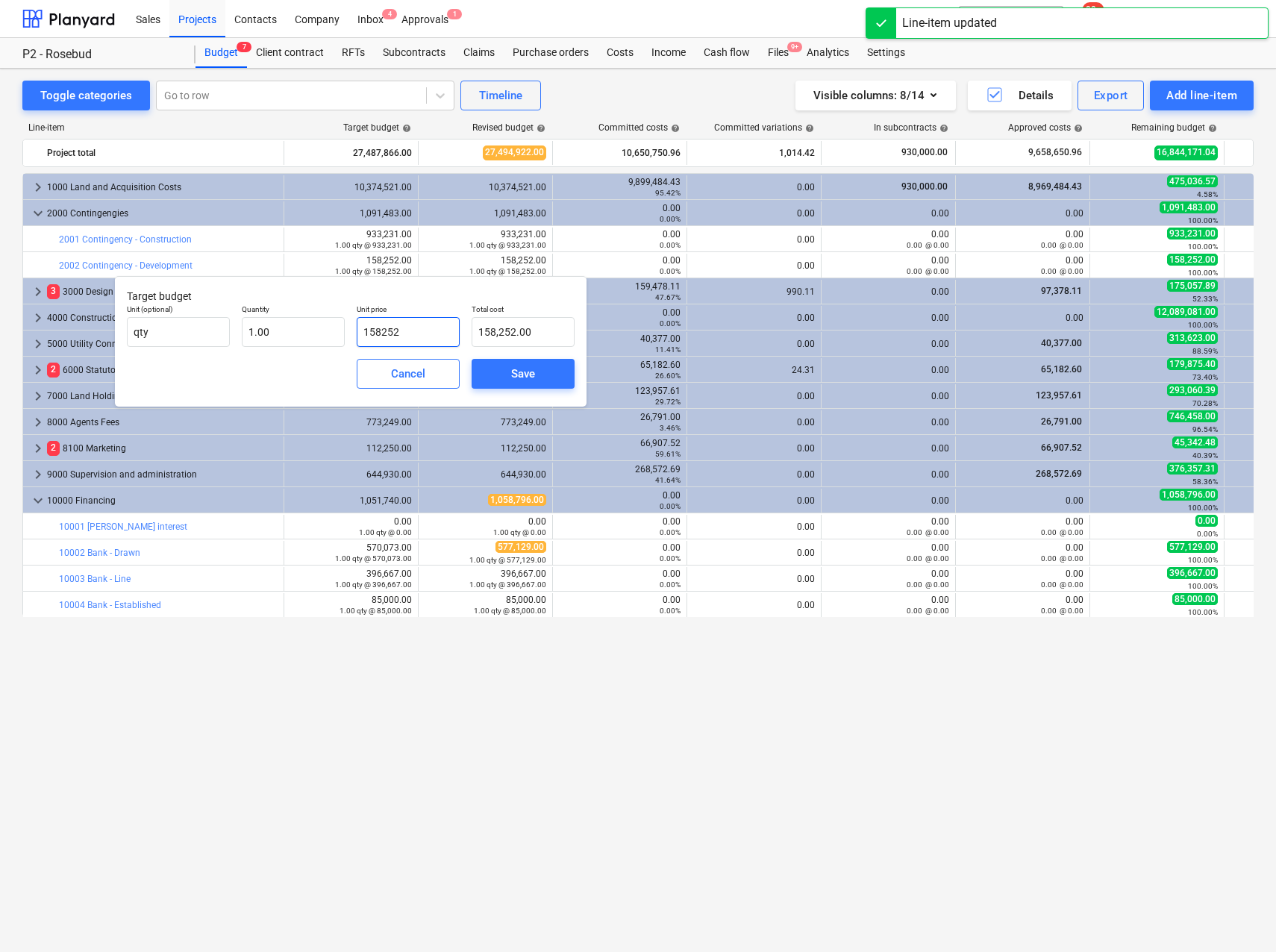
drag, startPoint x: 421, startPoint y: 327, endPoint x: 318, endPoint y: 311, distance: 104.2
click at [318, 311] on div "Unit (optional) qty Quantity 1.00 Unit price 158252 Total cost 158,252.00" at bounding box center [350, 326] width 459 height 55
type input "1"
type input "1.00"
type input "11"
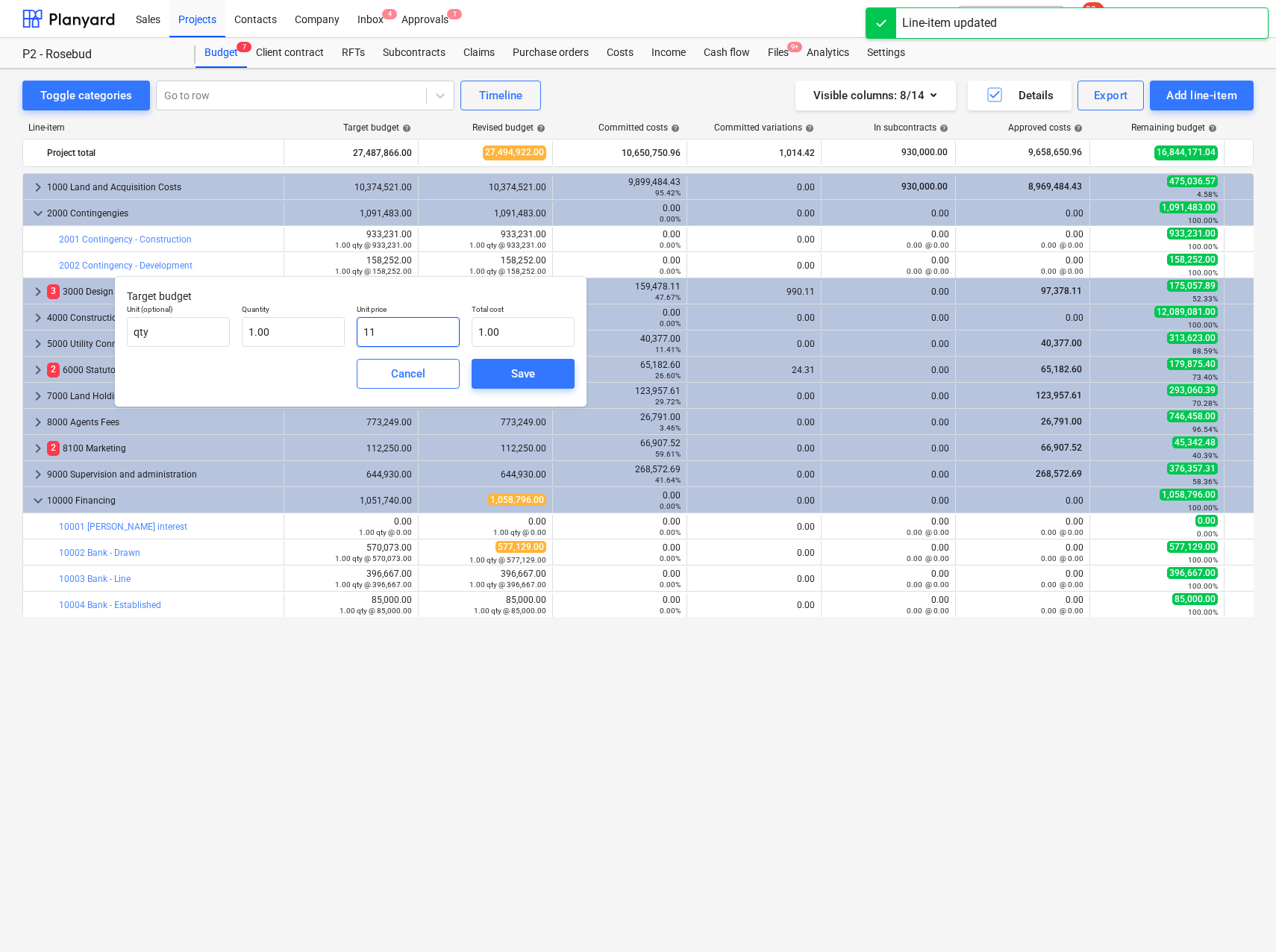
type input "11.00"
type input "113"
type input "113.00"
type input "1131"
type input "1,131.00"
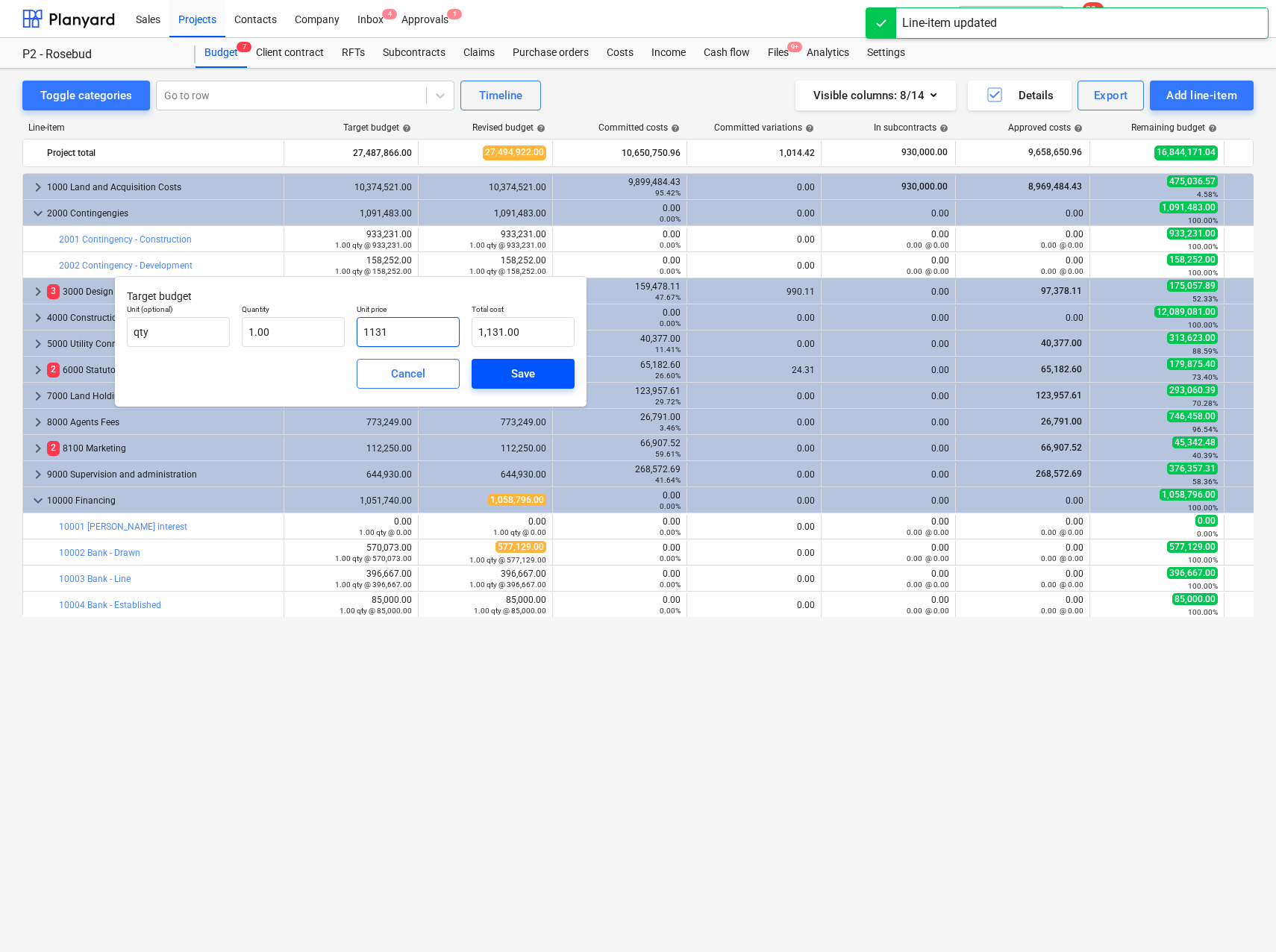
type input "11315"
type input "11,315.00"
type input "113155"
type input "113,155.00"
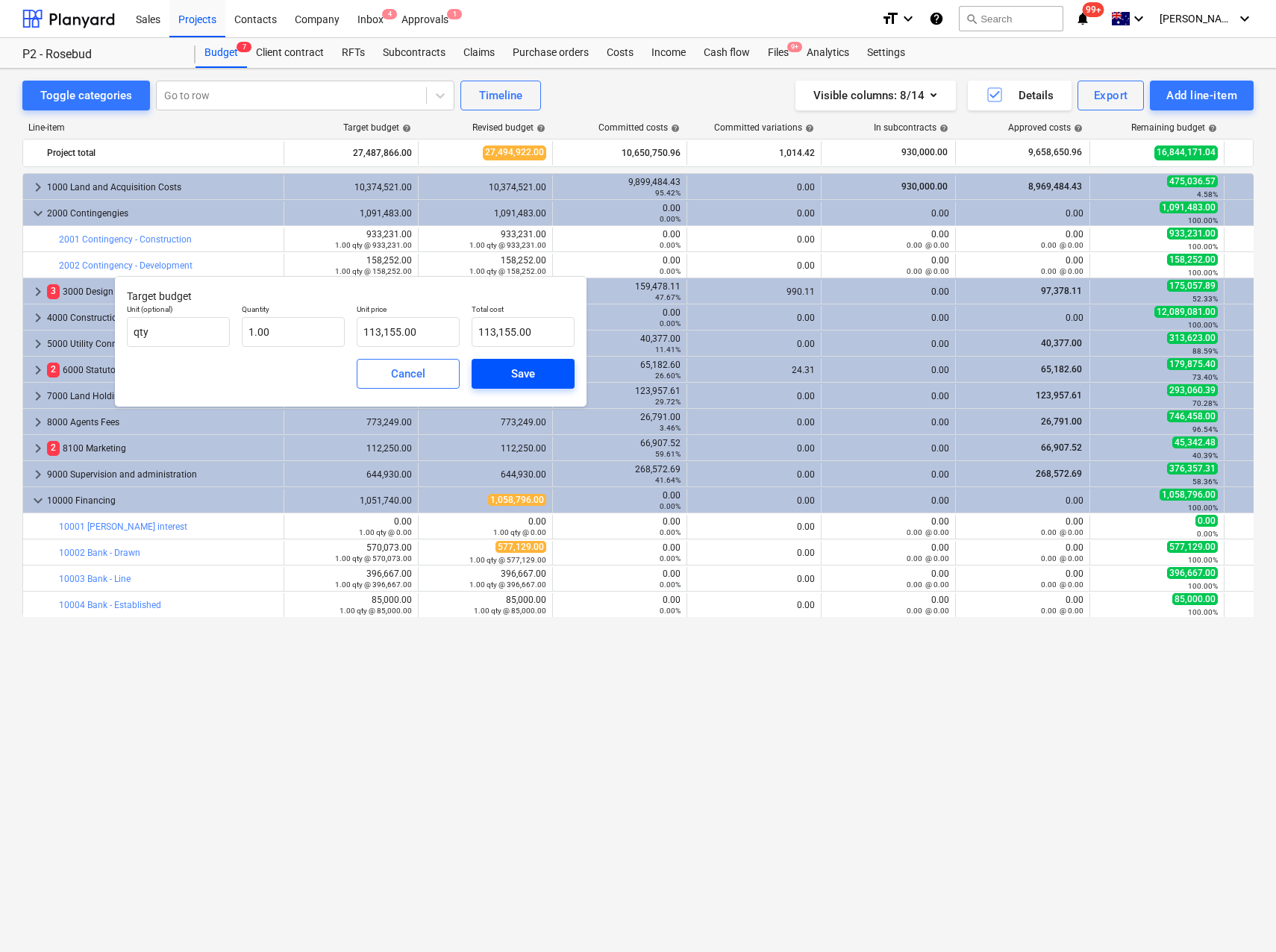
click at [500, 369] on span "Save" at bounding box center [523, 374] width 67 height 19
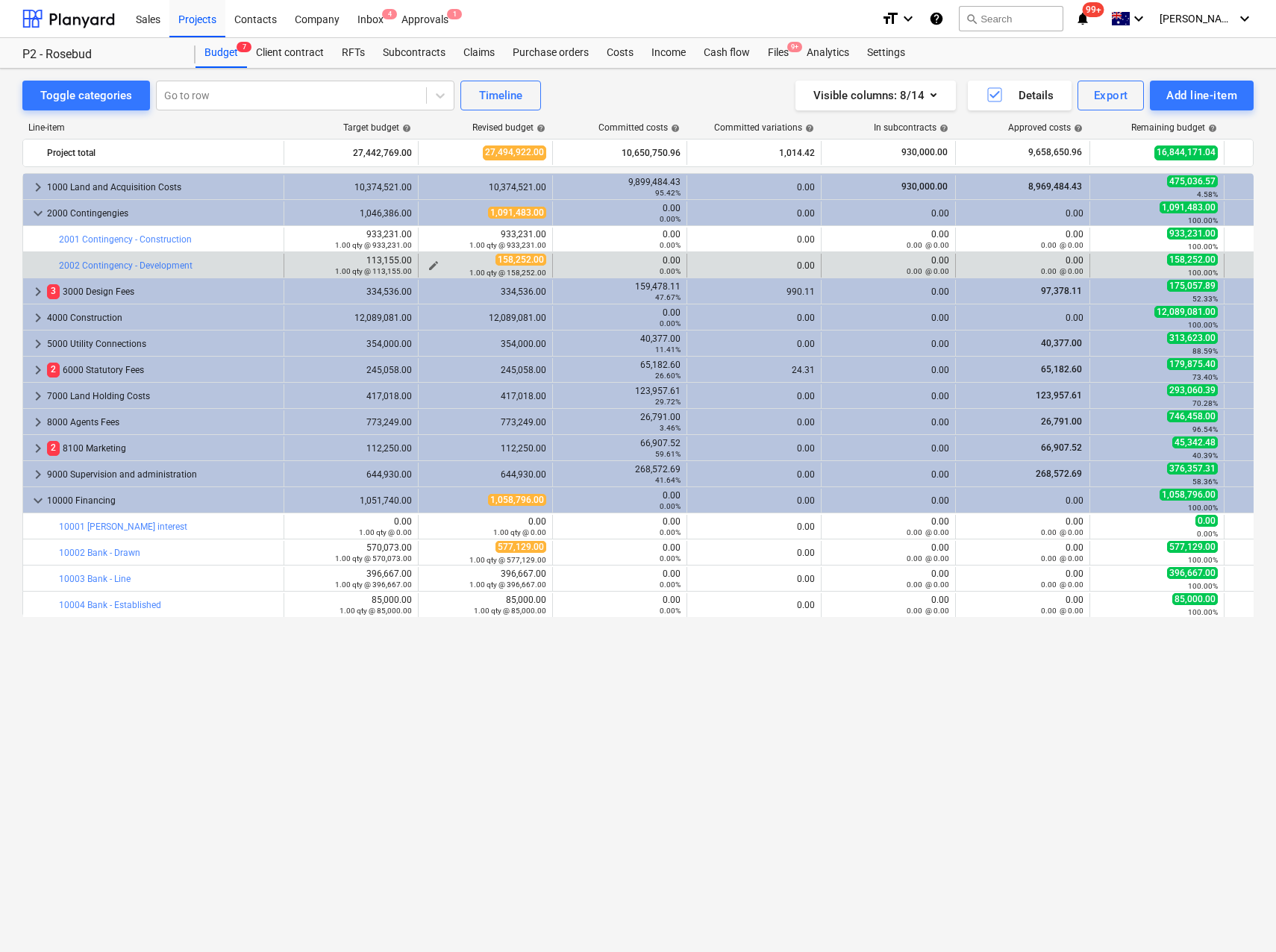
click at [436, 263] on span "edit" at bounding box center [433, 266] width 12 height 12
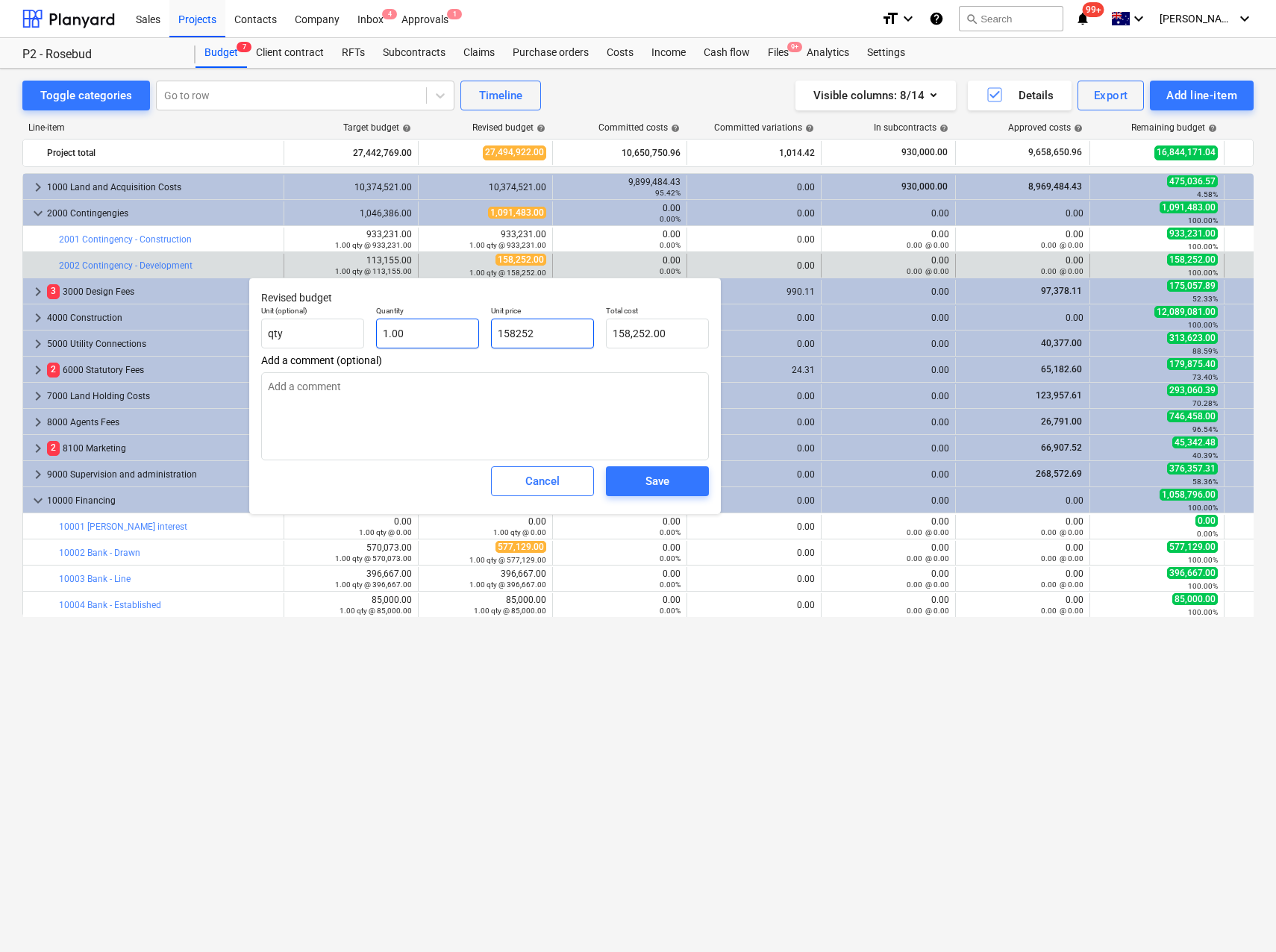
drag, startPoint x: 552, startPoint y: 333, endPoint x: 477, endPoint y: 330, distance: 75.1
click at [477, 330] on div "Unit (optional) qty Quantity 1.00 Unit price 158252 Total cost 158,252.00" at bounding box center [485, 327] width 459 height 55
type input "1"
type textarea "x"
type input "1.00"
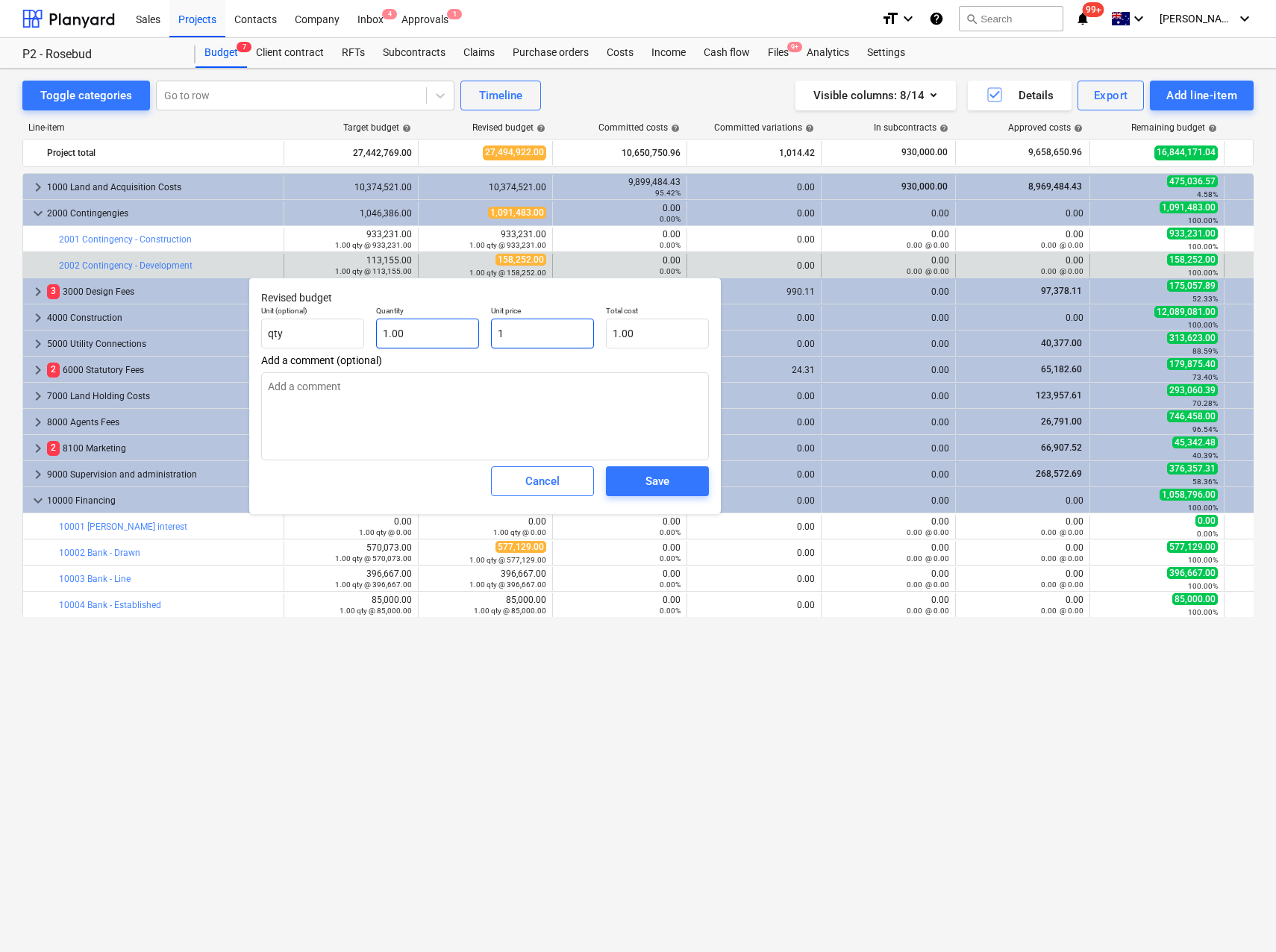
type input "11"
type textarea "x"
type input "11.00"
type input "113"
type textarea "x"
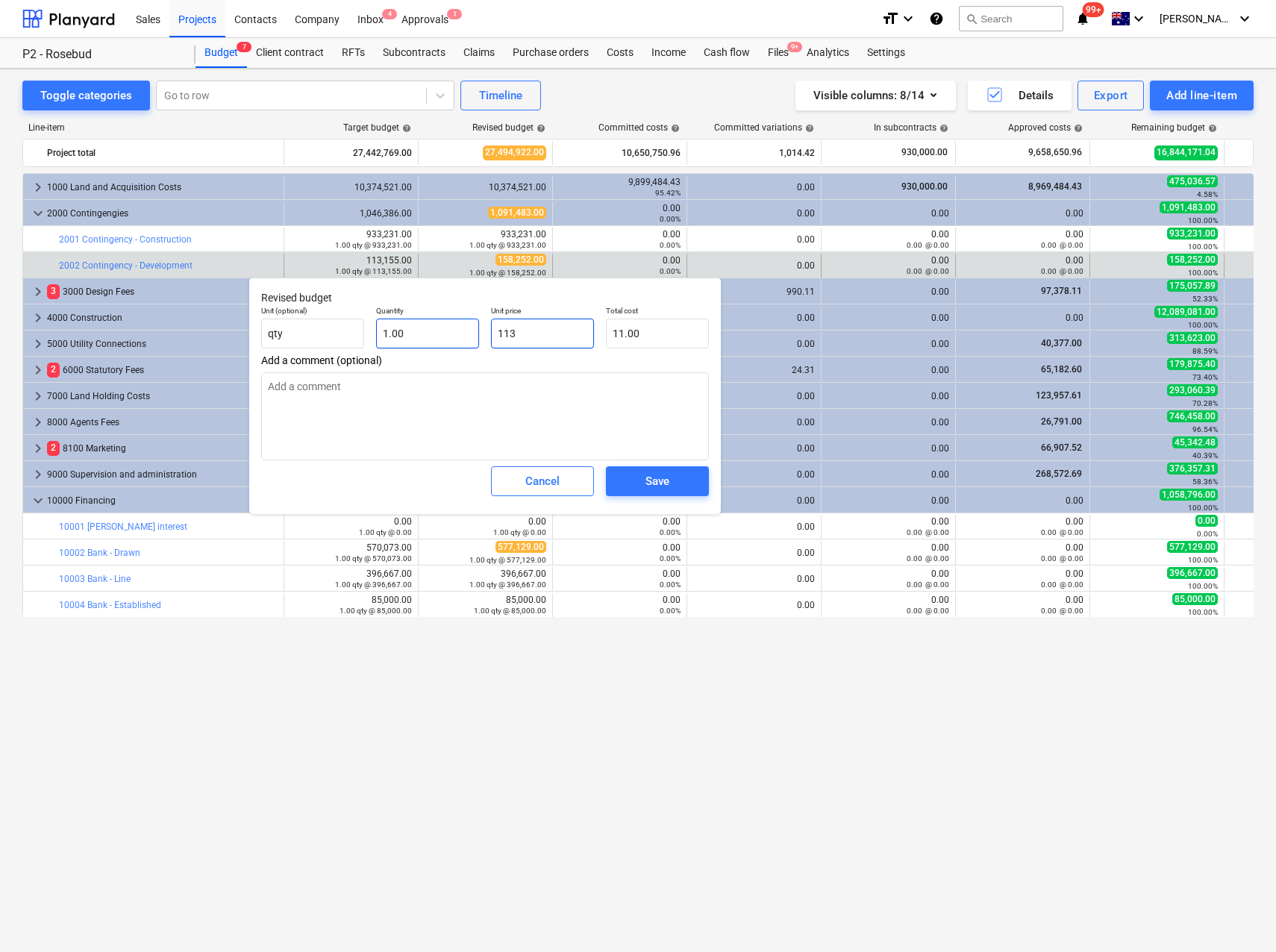
type input "113.00"
type input "1131"
type textarea "x"
type input "1,131.00"
type input "11315"
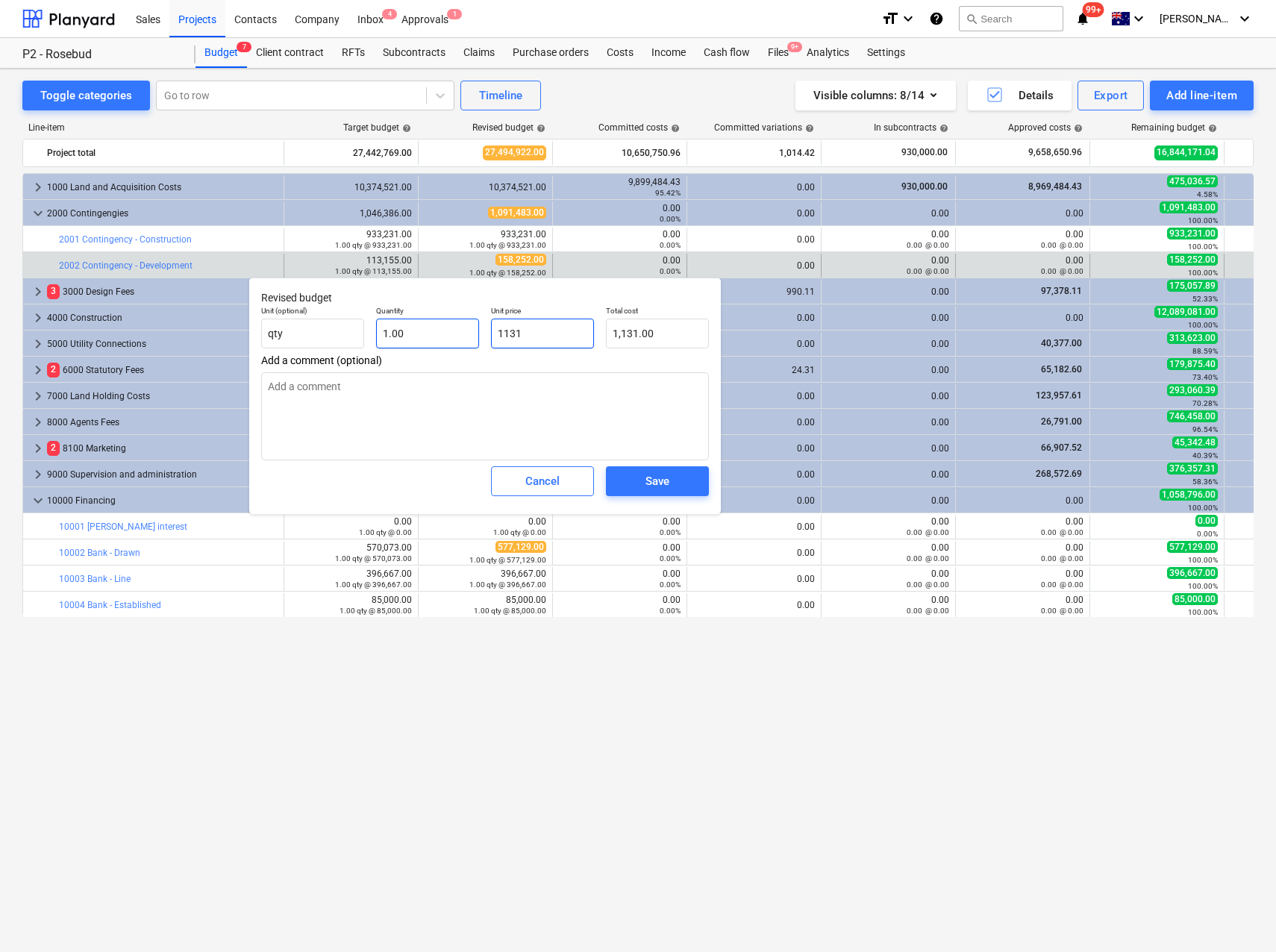
type textarea "x"
type input "11,315.00"
type input "113155"
type textarea "x"
type input "113,155.00"
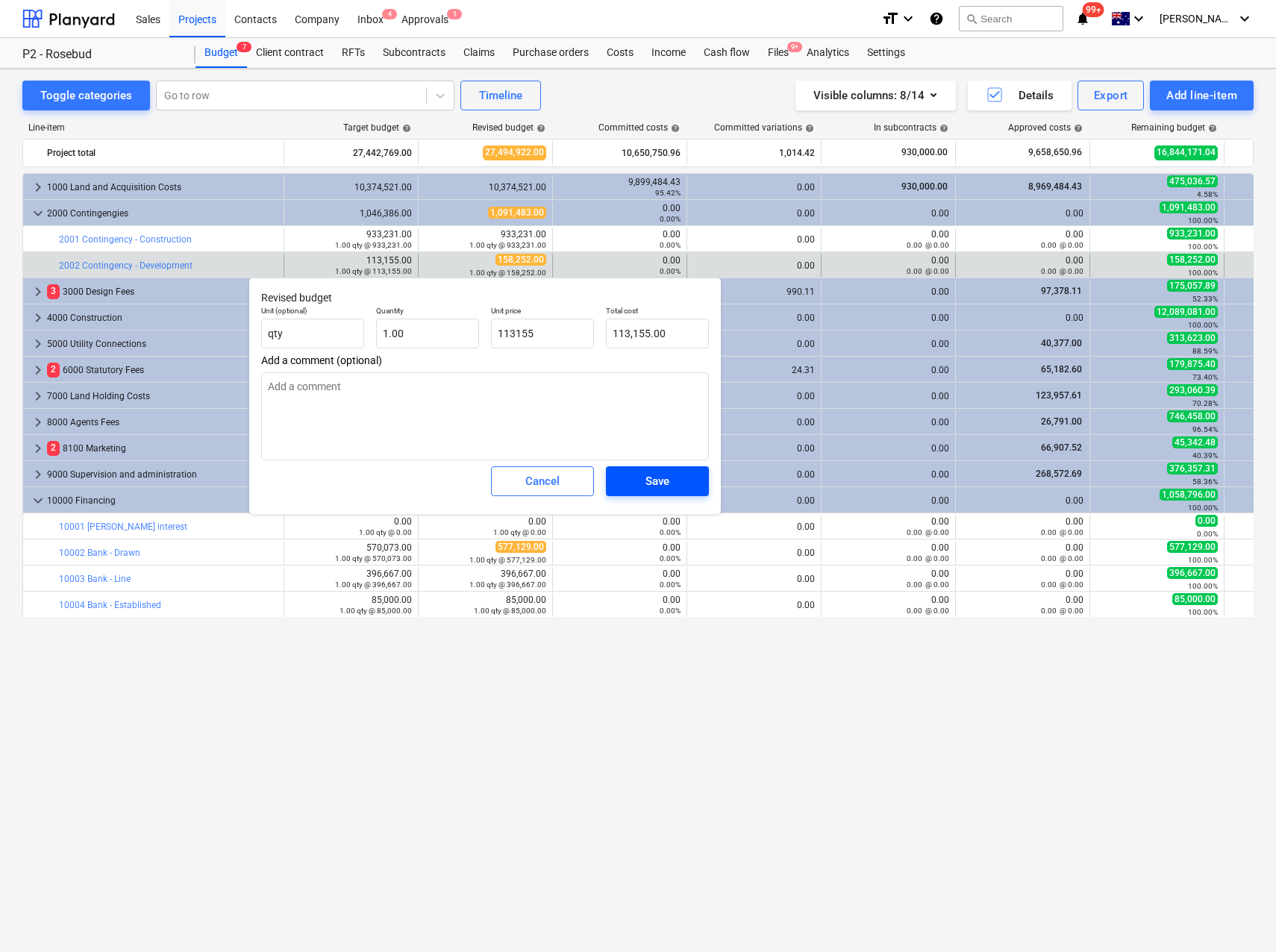
type input "113,155.00"
click at [650, 479] on div "Save" at bounding box center [657, 481] width 23 height 19
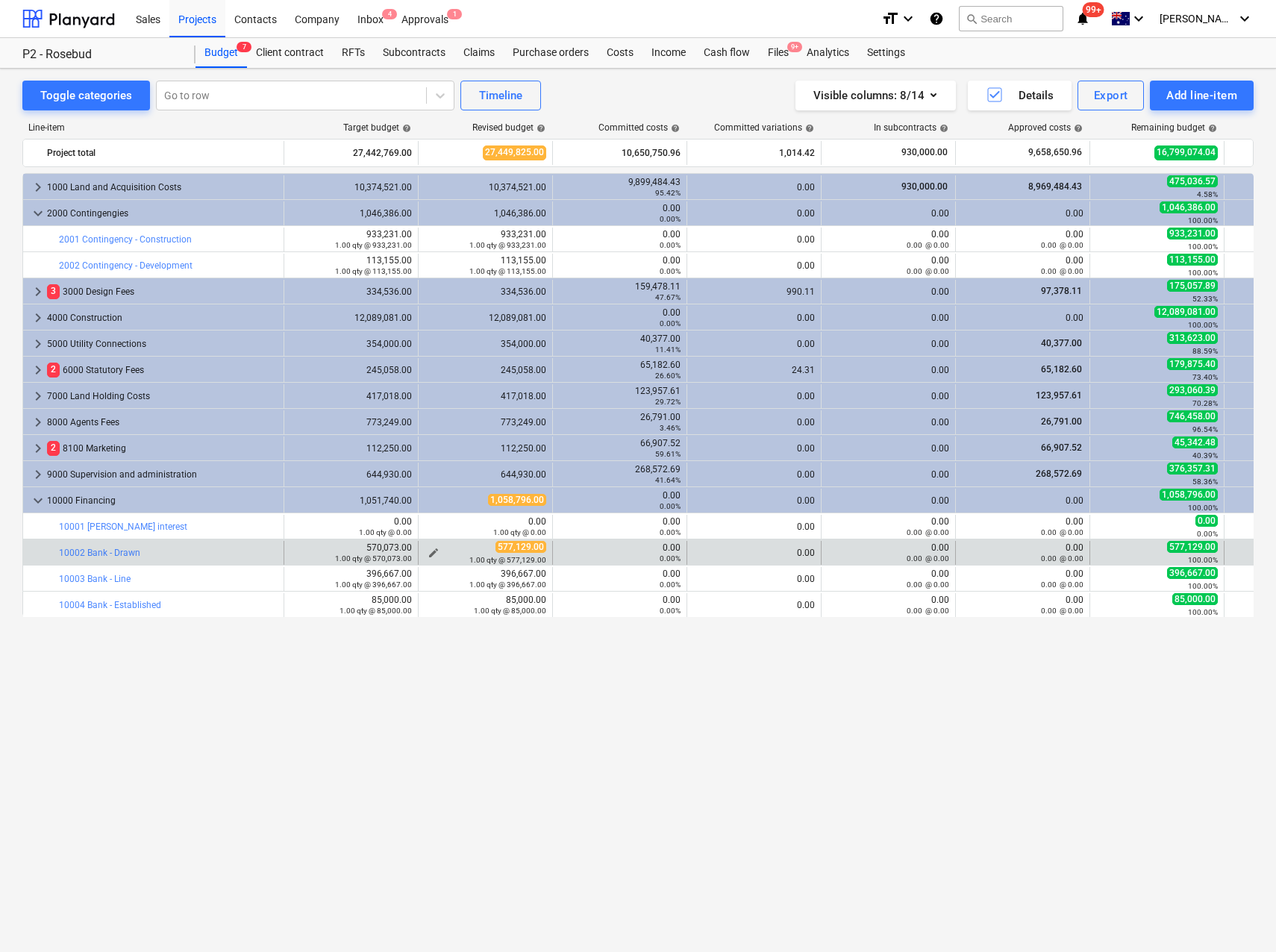
click at [432, 555] on div "1.00 qty @ 577,129.00" at bounding box center [486, 559] width 122 height 10
click at [432, 551] on span "edit" at bounding box center [433, 553] width 12 height 12
type textarea "x"
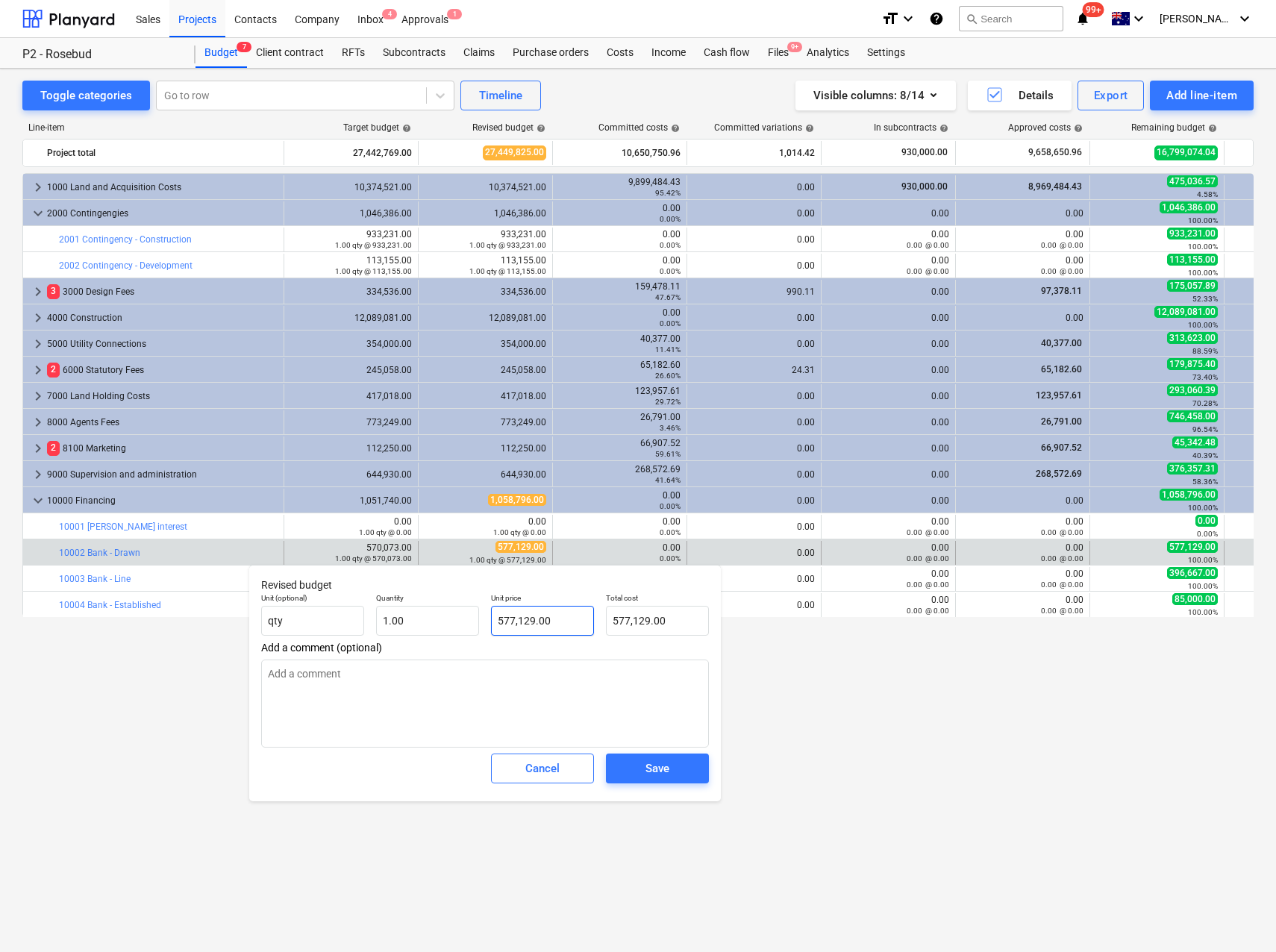
type input "577129"
drag, startPoint x: 553, startPoint y: 625, endPoint x: 429, endPoint y: 619, distance: 124.1
click at [429, 619] on div "Unit (optional) qty Quantity 1.00 Unit price 577129 Total cost 577,129.00" at bounding box center [485, 614] width 459 height 55
type textarea "x"
type input "5"
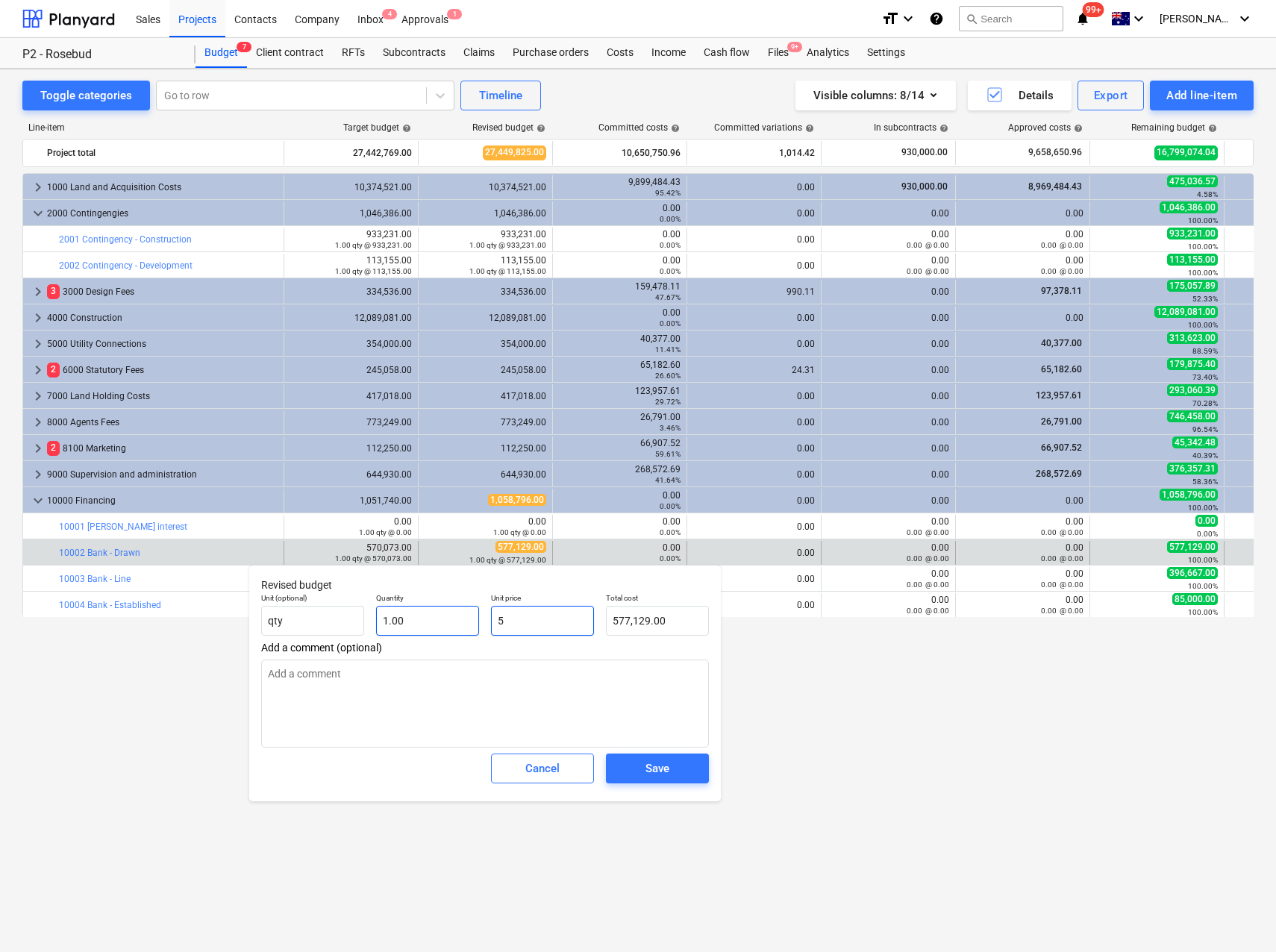
type input "5.00"
type textarea "x"
type input "57"
type input "57.00"
type textarea "x"
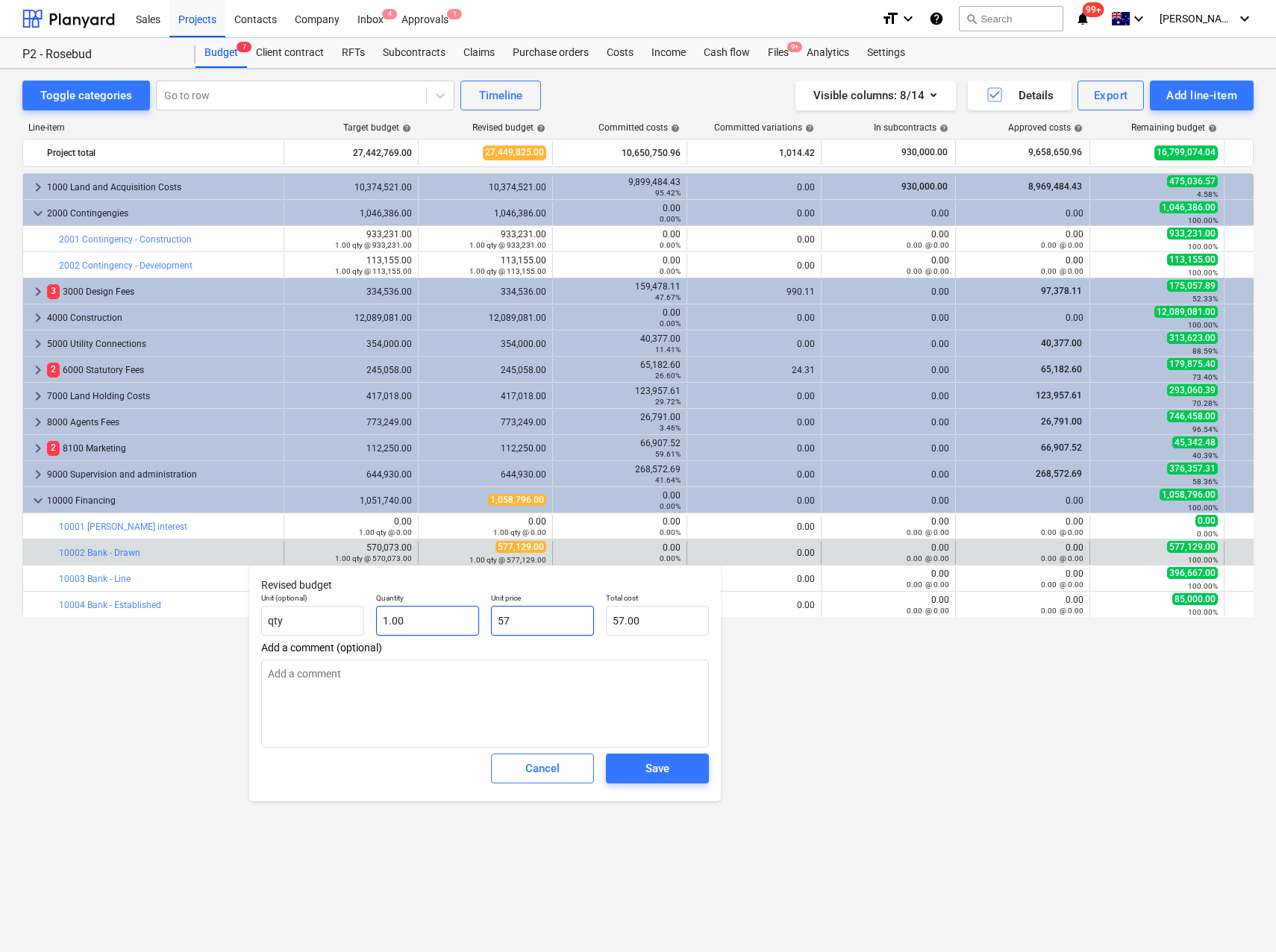
type input "570"
type input "570.00"
type textarea "x"
type input "5700"
type input "5,700.00"
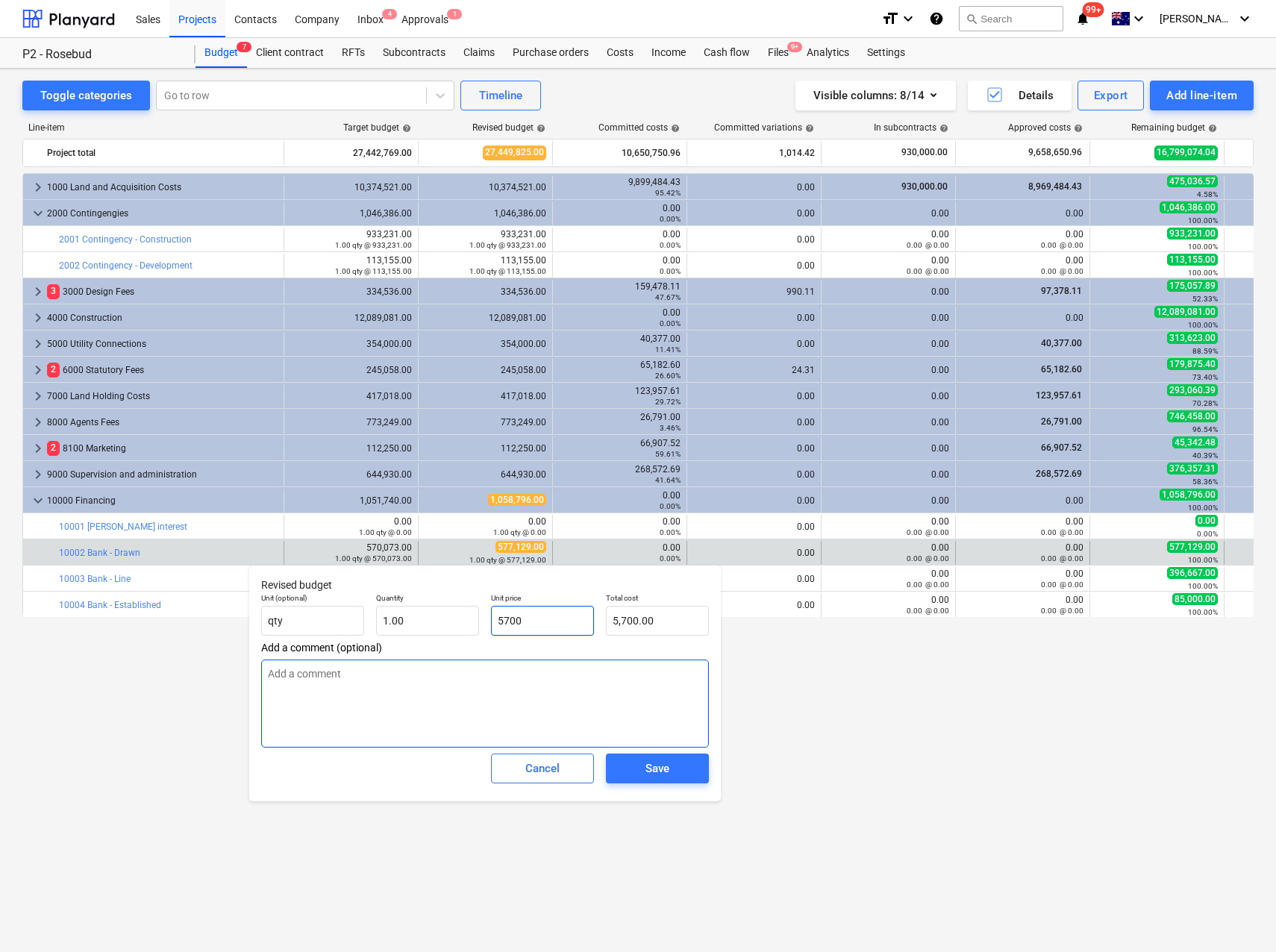
type textarea "x"
type input "57007"
type input "57,007.00"
type textarea "x"
type input "570073"
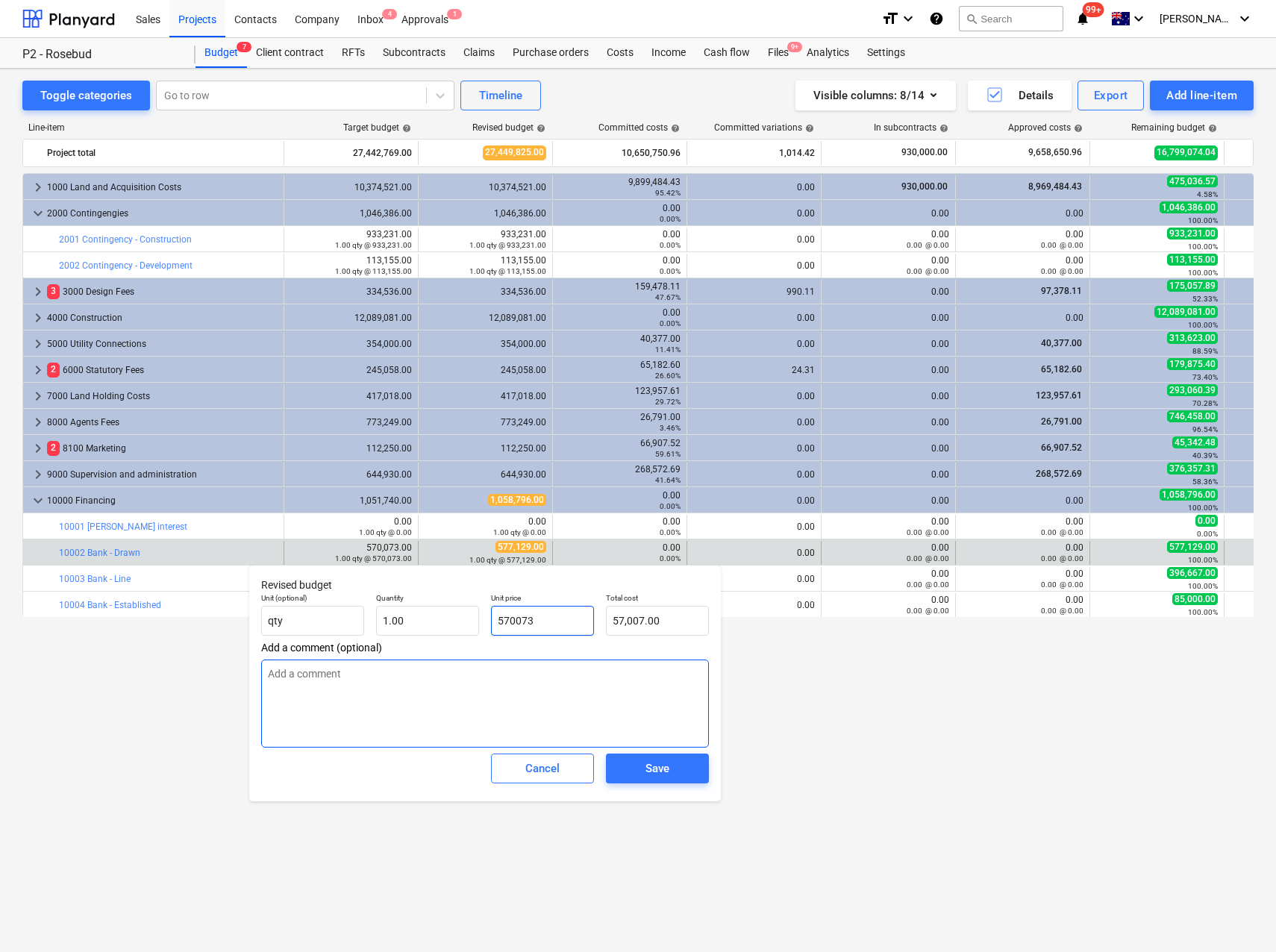
type input "570,073.00"
type input "570073"
type textarea "x"
type input "570,073.00"
click at [644, 765] on span "Save" at bounding box center [657, 769] width 67 height 19
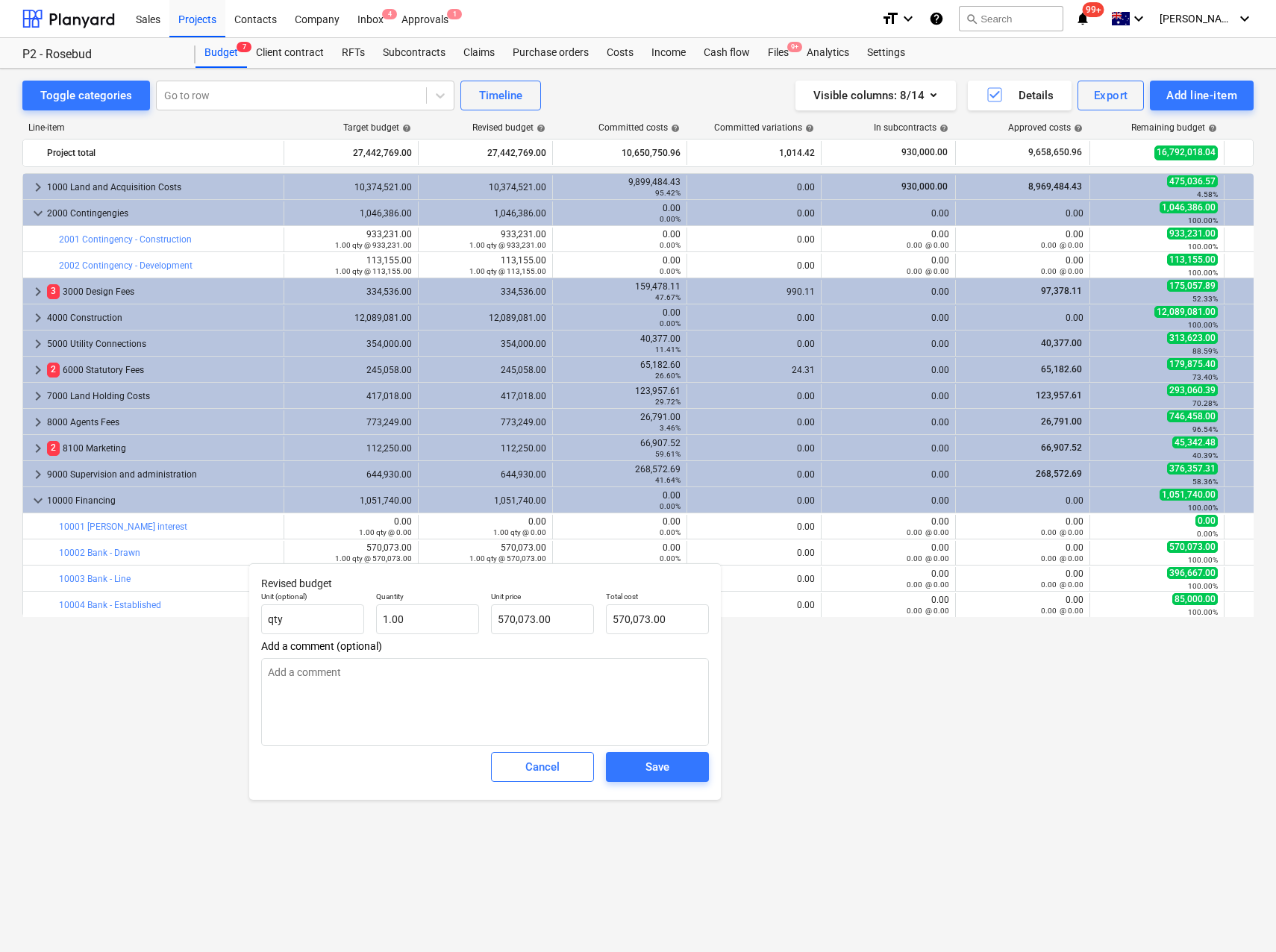
type textarea "x"
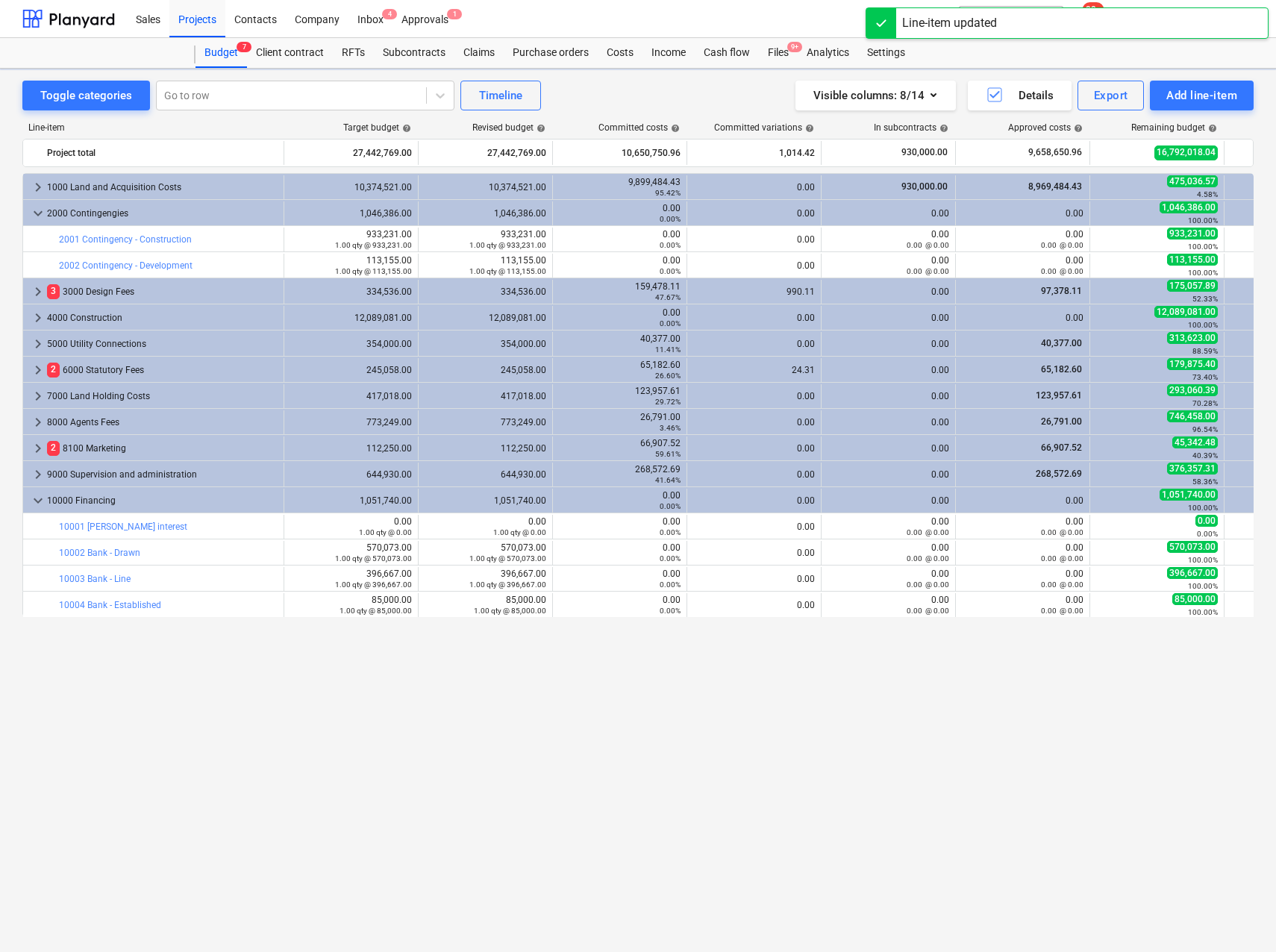
click at [764, 724] on div "keyboard_arrow_right 1000 Land and Acquisition Costs 10,374,521.00 10,374,521.0…" at bounding box center [638, 532] width 1232 height 717
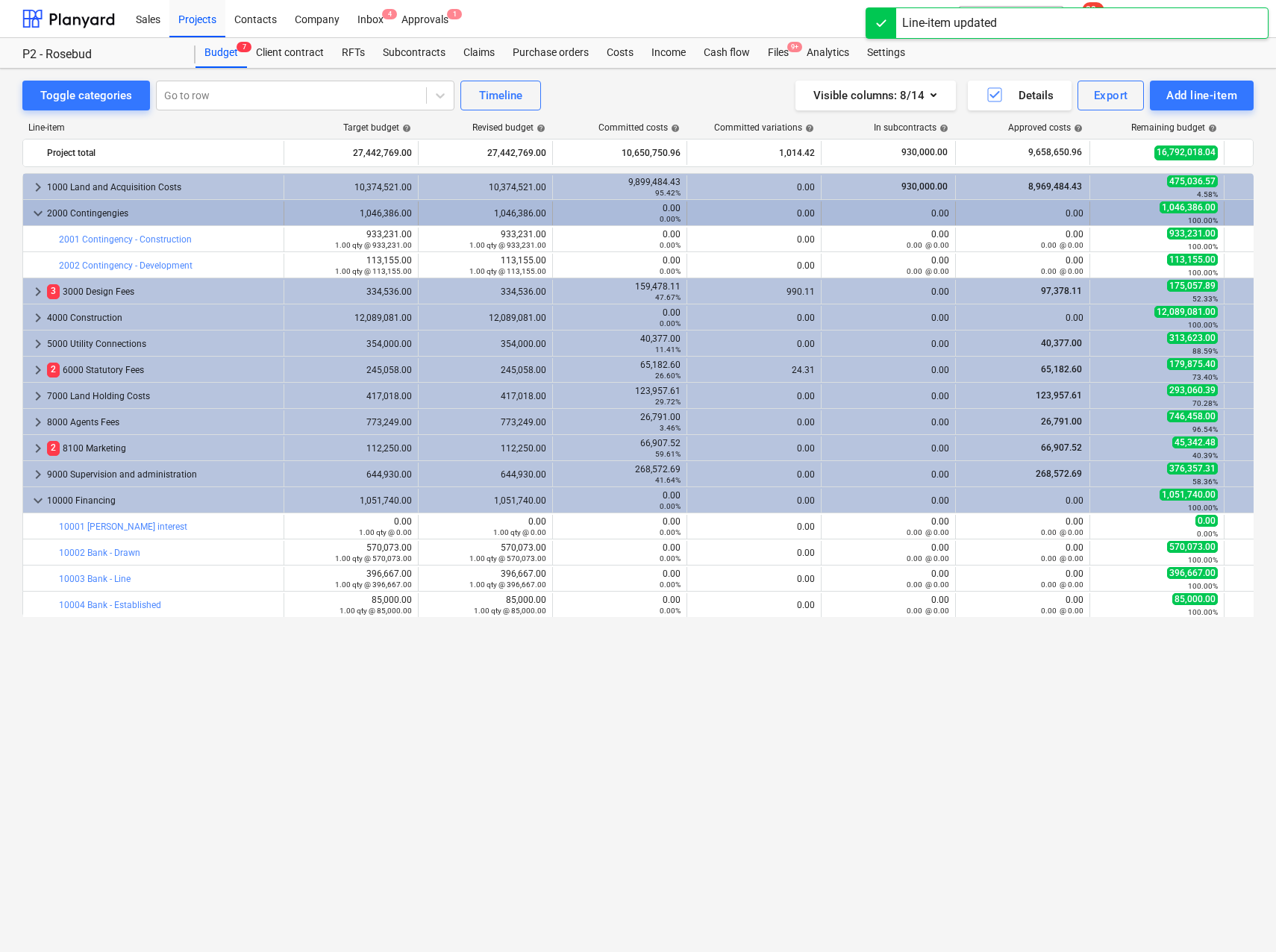
click at [30, 211] on span "keyboard_arrow_down" at bounding box center [38, 213] width 18 height 18
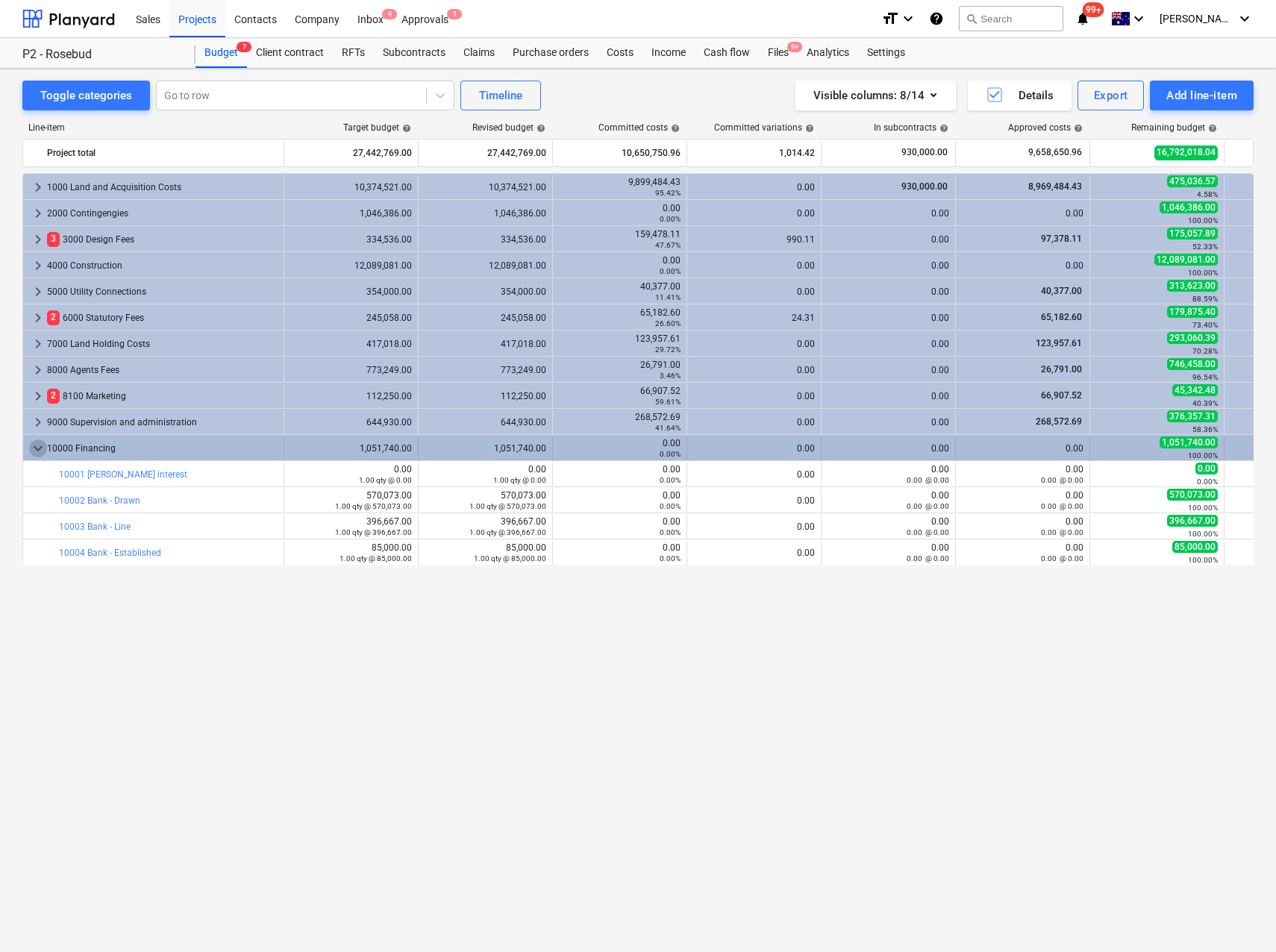
click at [35, 449] on span "keyboard_arrow_down" at bounding box center [38, 448] width 18 height 18
